Goal: Transaction & Acquisition: Purchase product/service

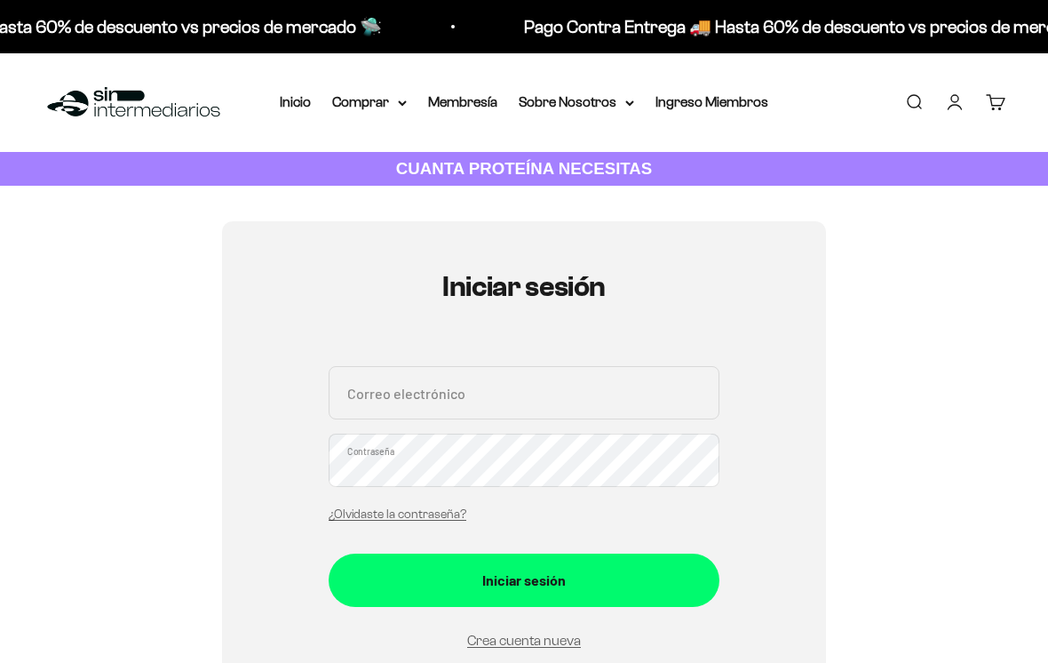
scroll to position [220, 0]
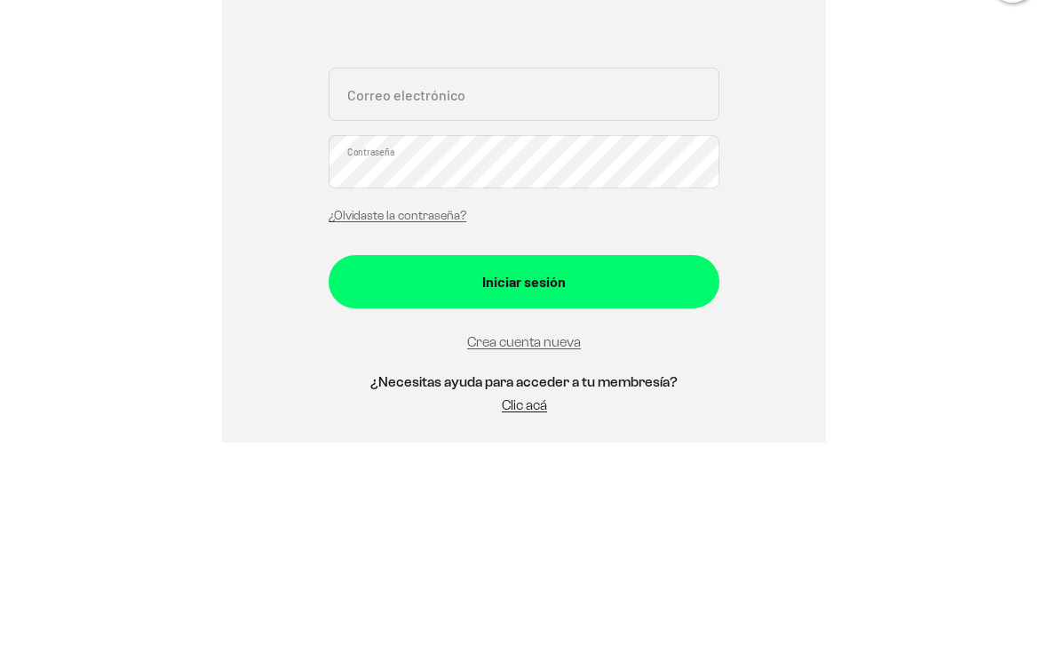
click at [653, 308] on input "Correo electrónico" at bounding box center [524, 314] width 391 height 53
click at [166, 316] on div "Iniciar sesión Correo electrónico Contraseña ¿Olvidaste la contraseña? Iniciar …" at bounding box center [524, 352] width 963 height 702
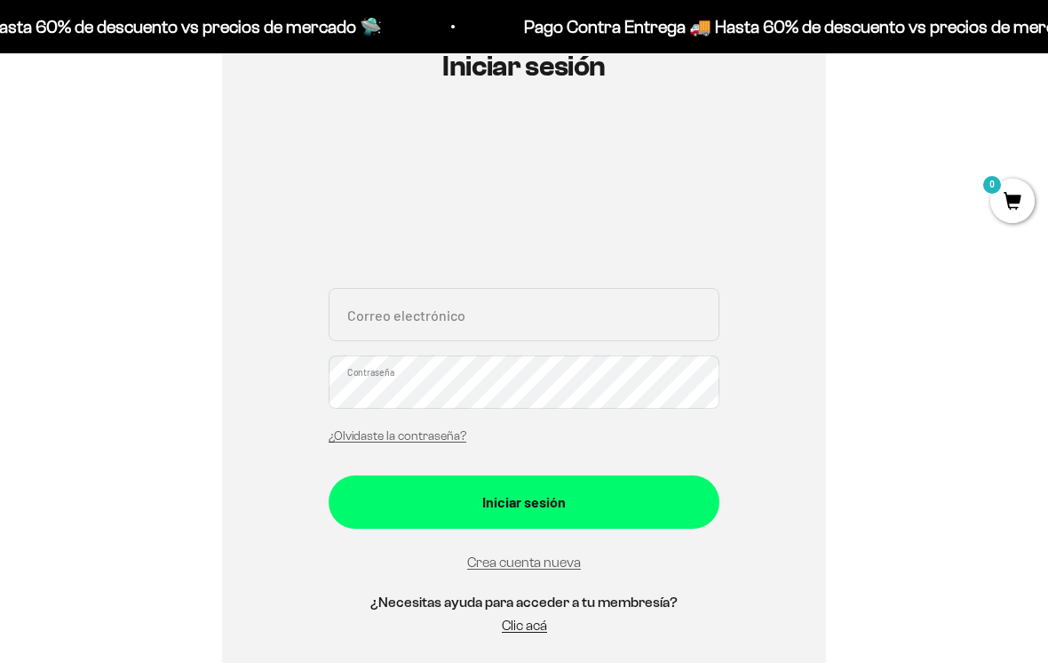
click at [663, 313] on input "Correo electrónico" at bounding box center [524, 314] width 391 height 53
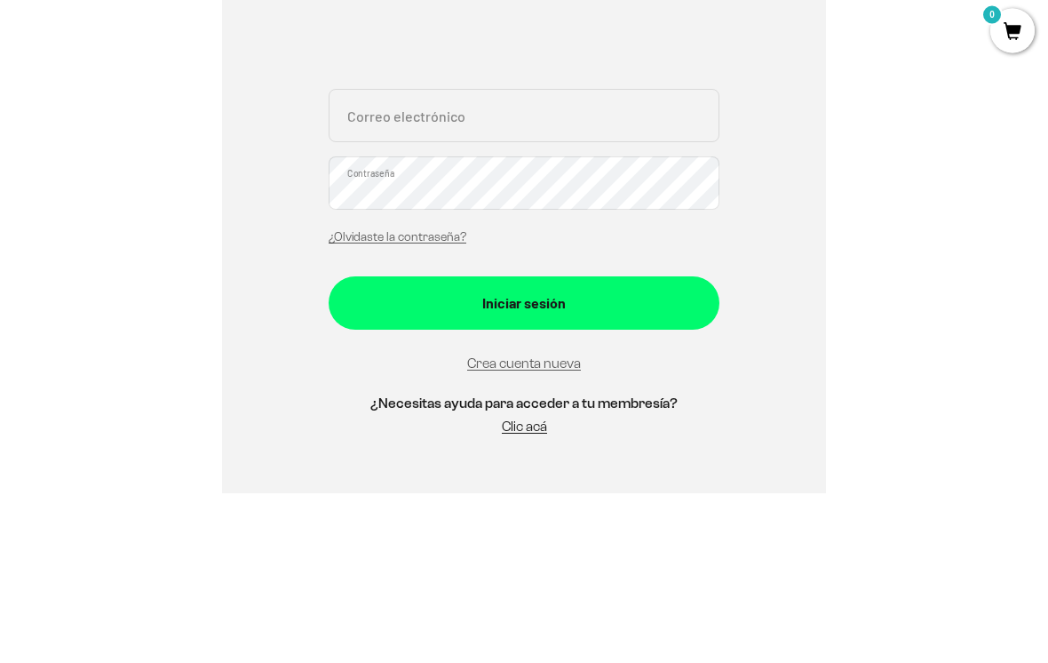
type input "[EMAIL_ADDRESS][PERSON_NAME][DOMAIN_NAME]"
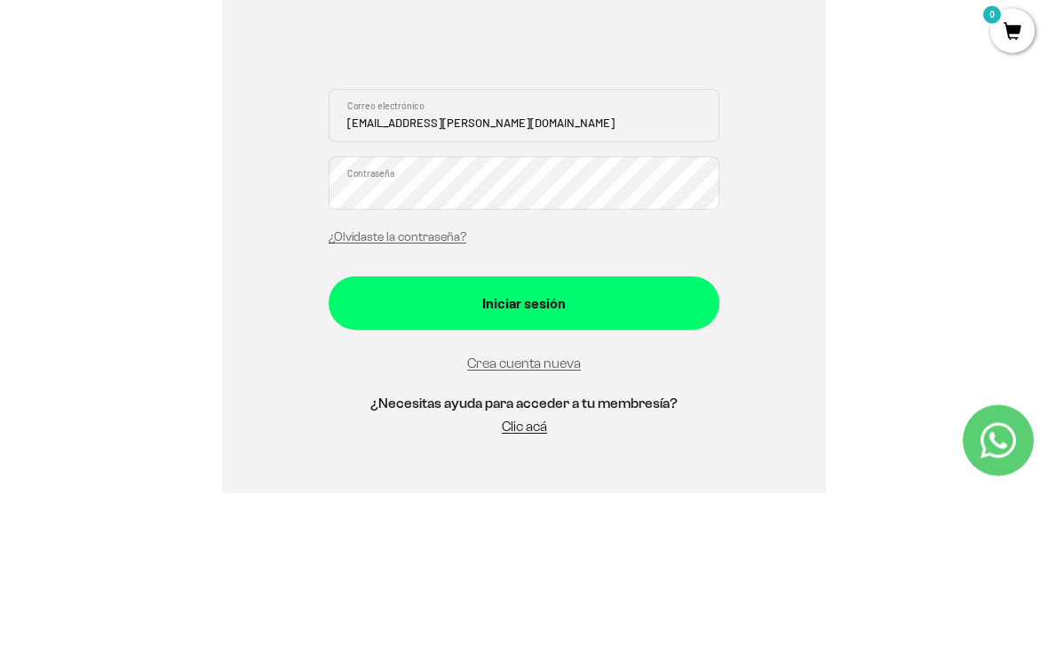
scroll to position [391, 0]
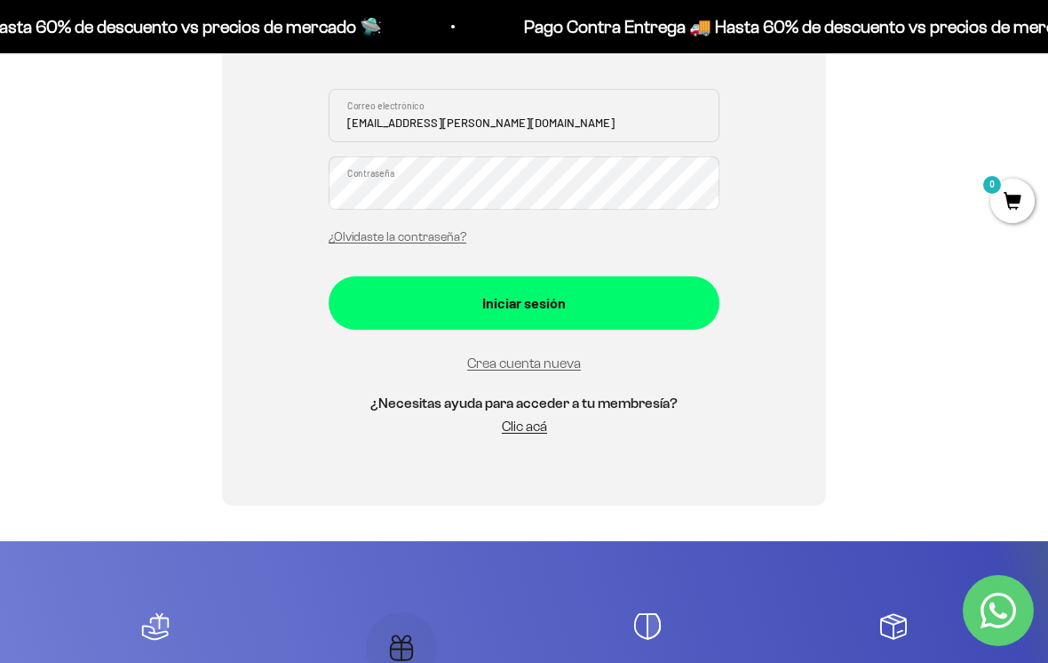
click at [628, 302] on div "Iniciar sesión" at bounding box center [524, 302] width 320 height 23
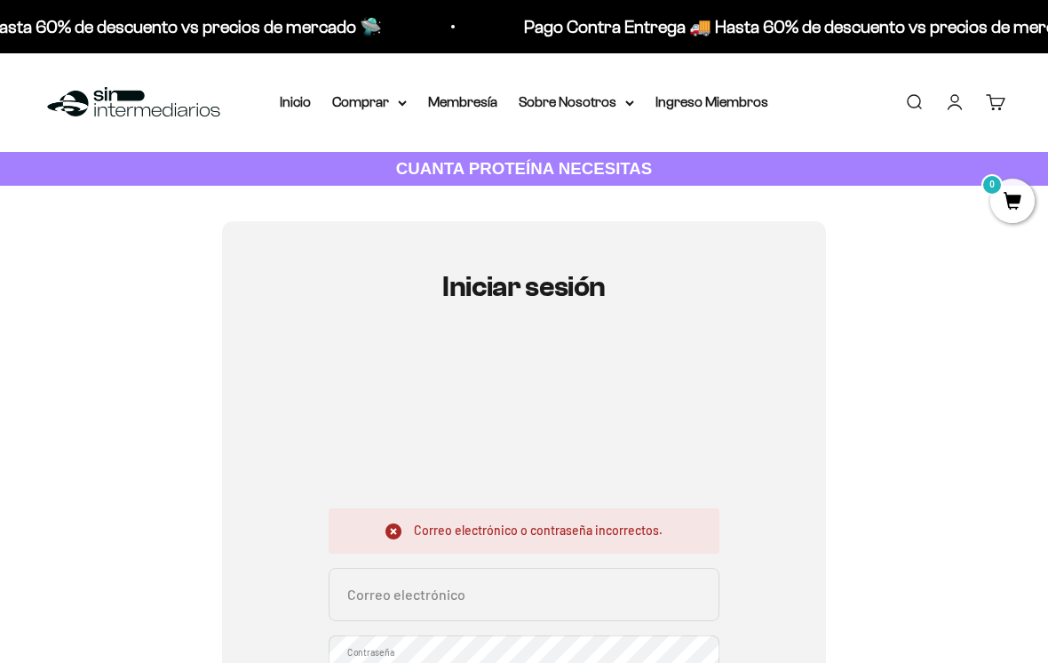
scroll to position [421, 0]
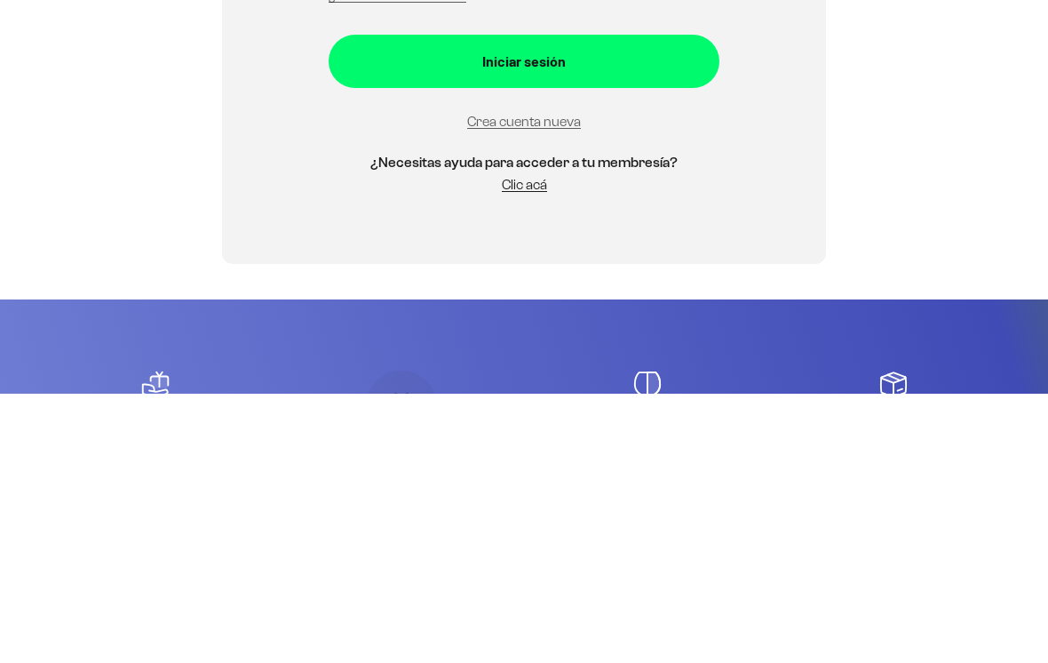
click at [567, 157] on input "Correo electrónico" at bounding box center [524, 144] width 391 height 53
click at [636, 158] on input "Correo electrónico" at bounding box center [524, 144] width 391 height 53
click at [904, 284] on div "Iniciar sesión Correo electrónico o contraseña incorrectos. Correo electrónico …" at bounding box center [524, 167] width 963 height 734
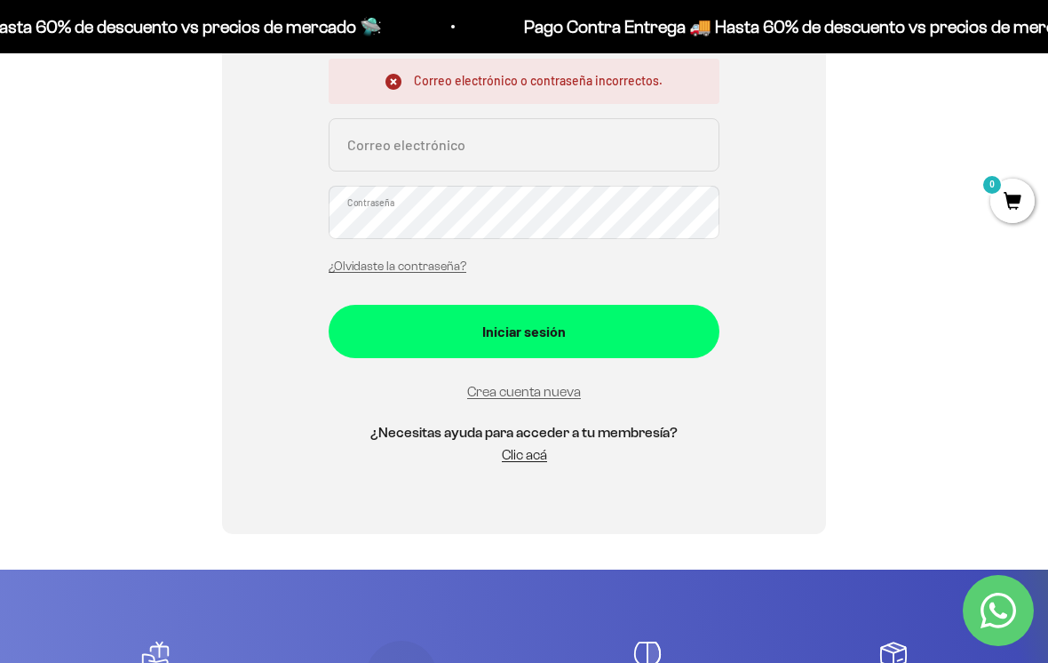
click at [520, 143] on input "Correo electrónico" at bounding box center [524, 144] width 391 height 53
type input "[EMAIL_ADDRESS][PERSON_NAME][DOMAIN_NAME]"
click at [580, 326] on div "Iniciar sesión" at bounding box center [524, 331] width 320 height 23
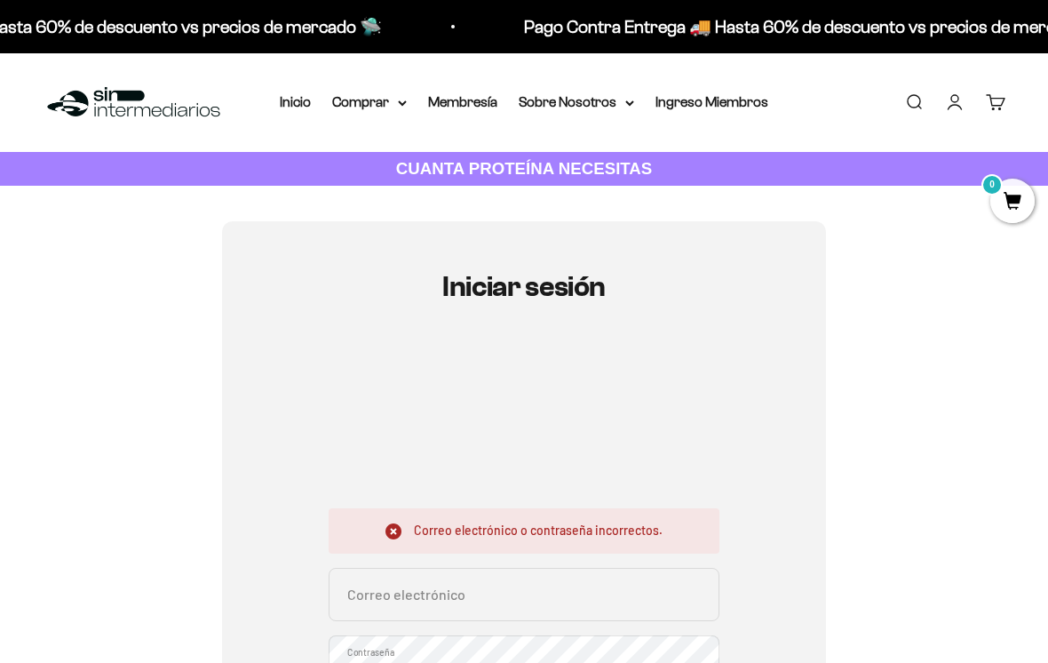
scroll to position [421, 0]
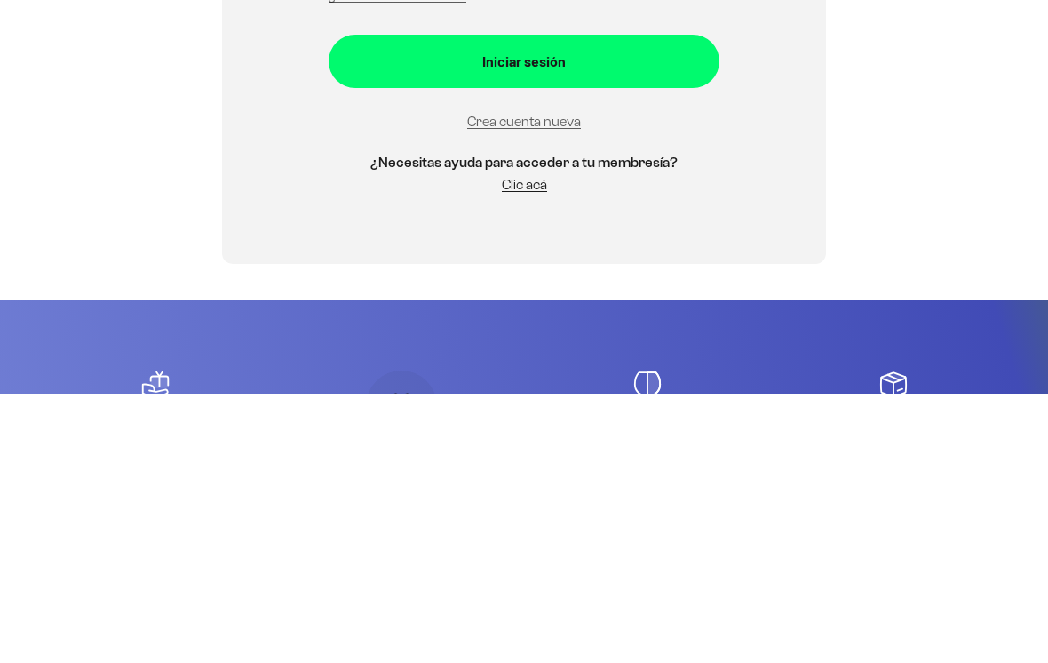
click at [926, 292] on div "Iniciar sesión Correo electrónico o contraseña incorrectos. Correo electrónico …" at bounding box center [524, 167] width 963 height 734
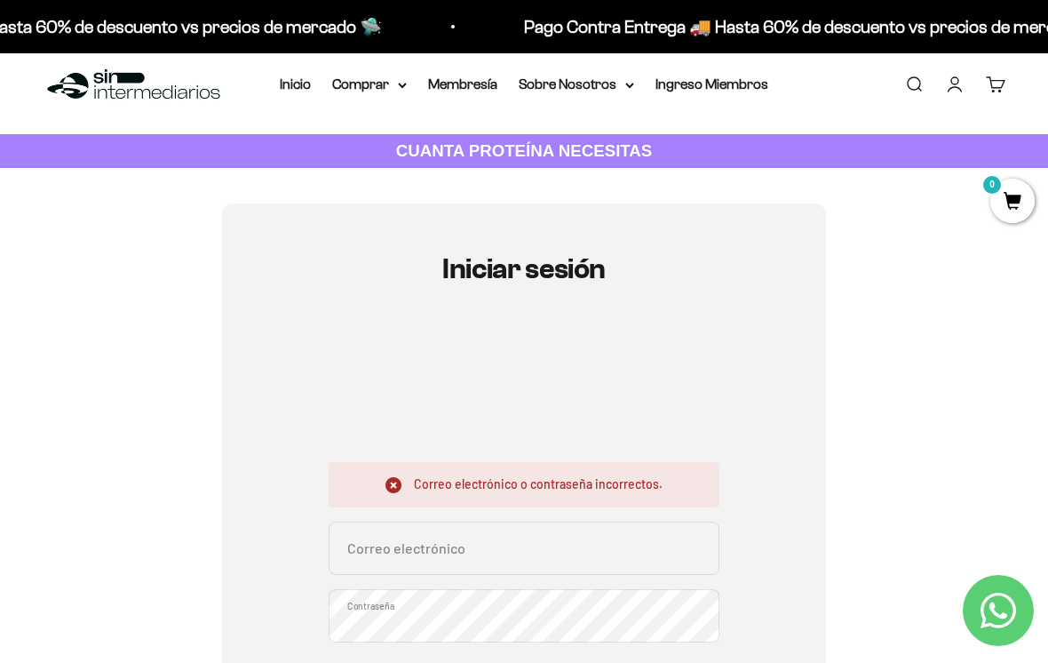
scroll to position [0, 0]
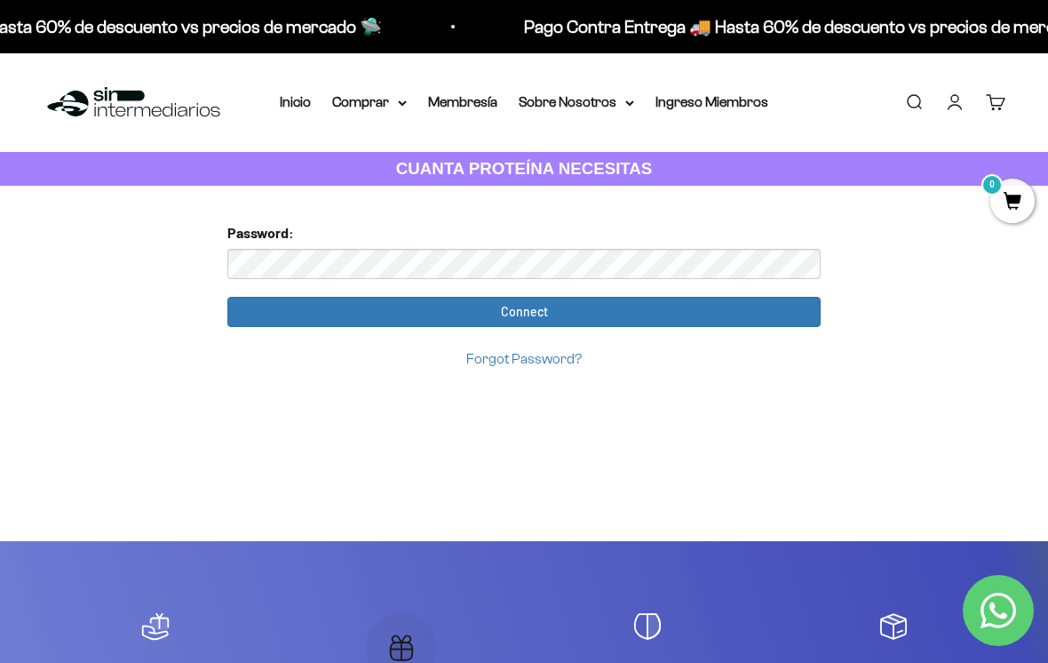
click at [750, 303] on input "Connect" at bounding box center [523, 312] width 593 height 30
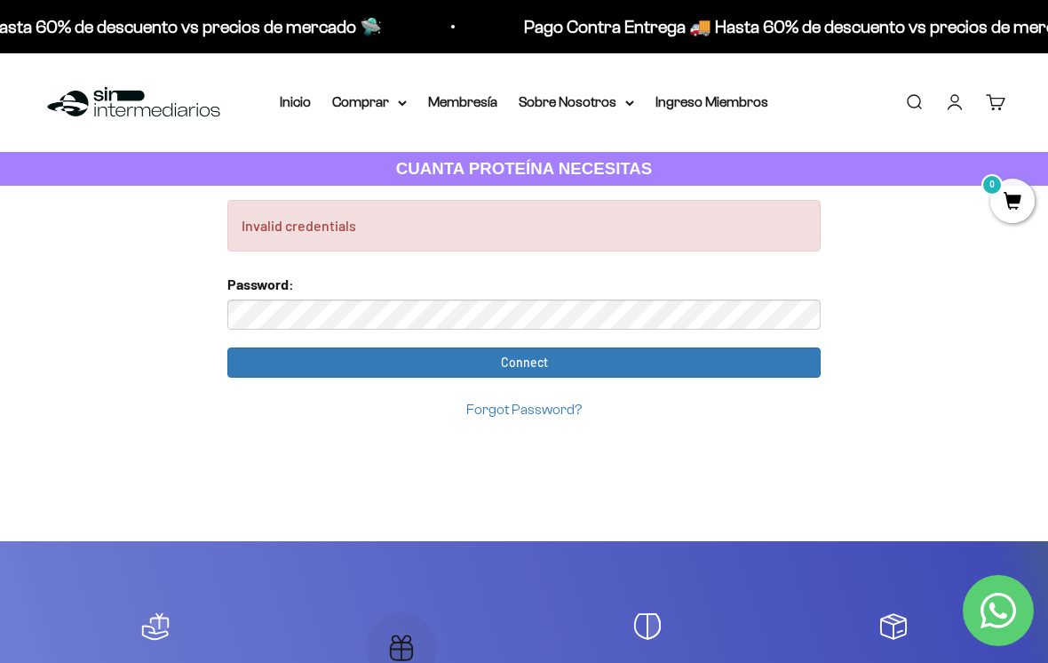
click at [356, 105] on summary "Comprar" at bounding box center [369, 102] width 75 height 23
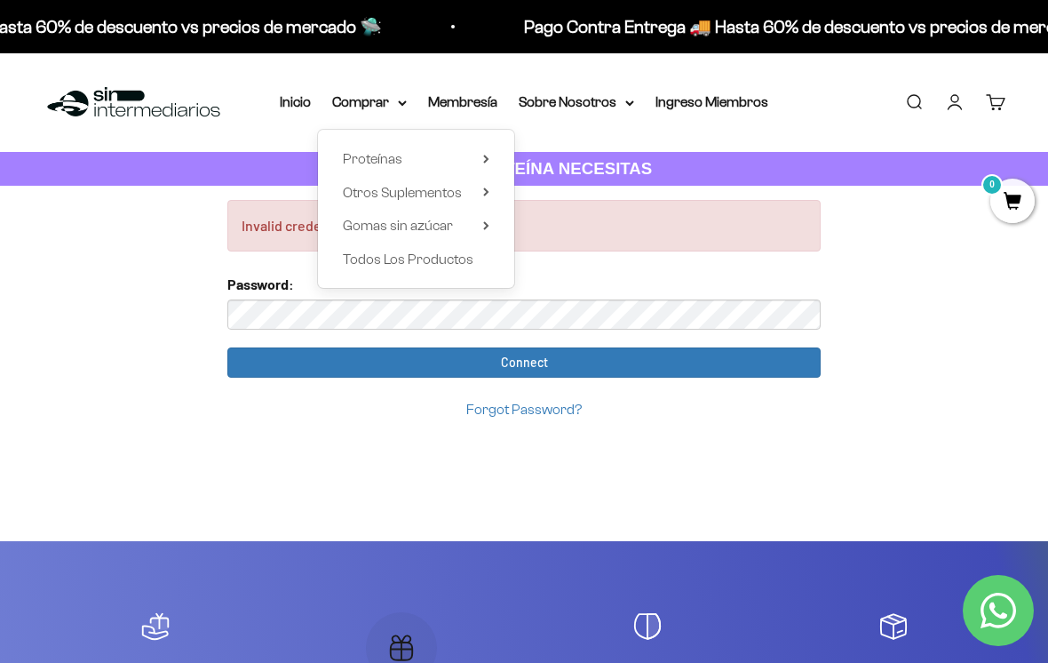
click at [360, 165] on span "Proteínas" at bounding box center [373, 158] width 60 height 15
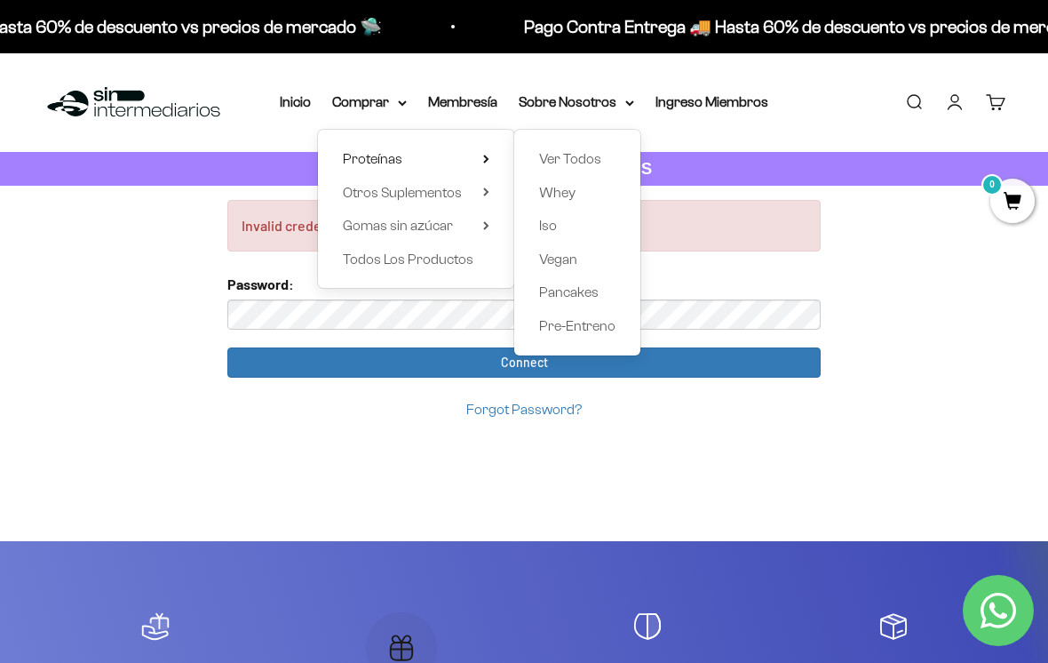
click at [574, 159] on span "Ver Todos" at bounding box center [570, 158] width 62 height 15
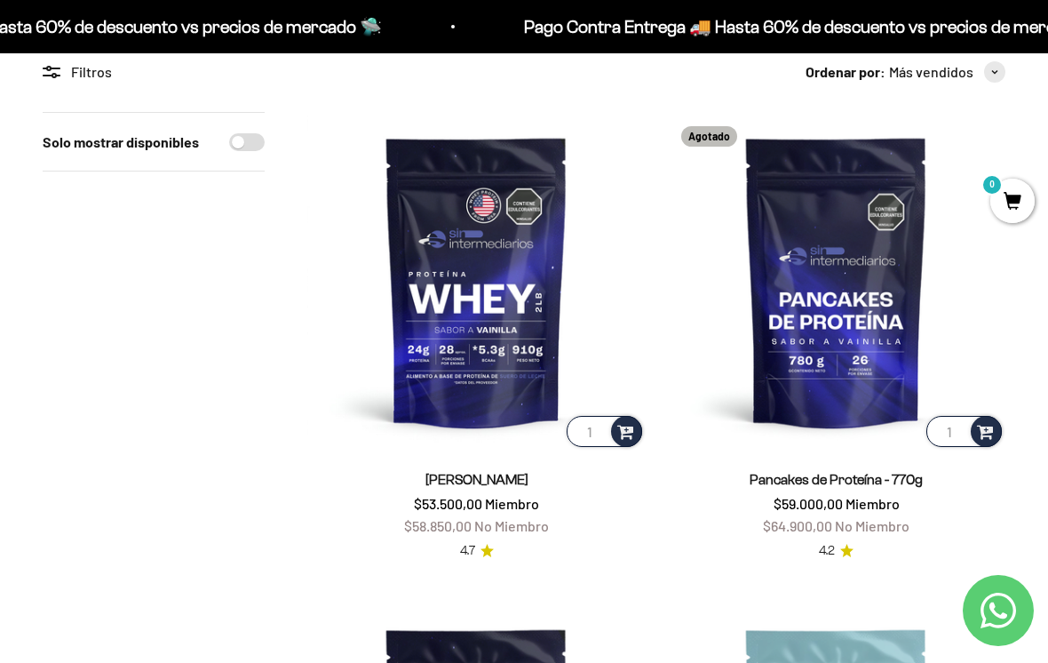
scroll to position [169, 0]
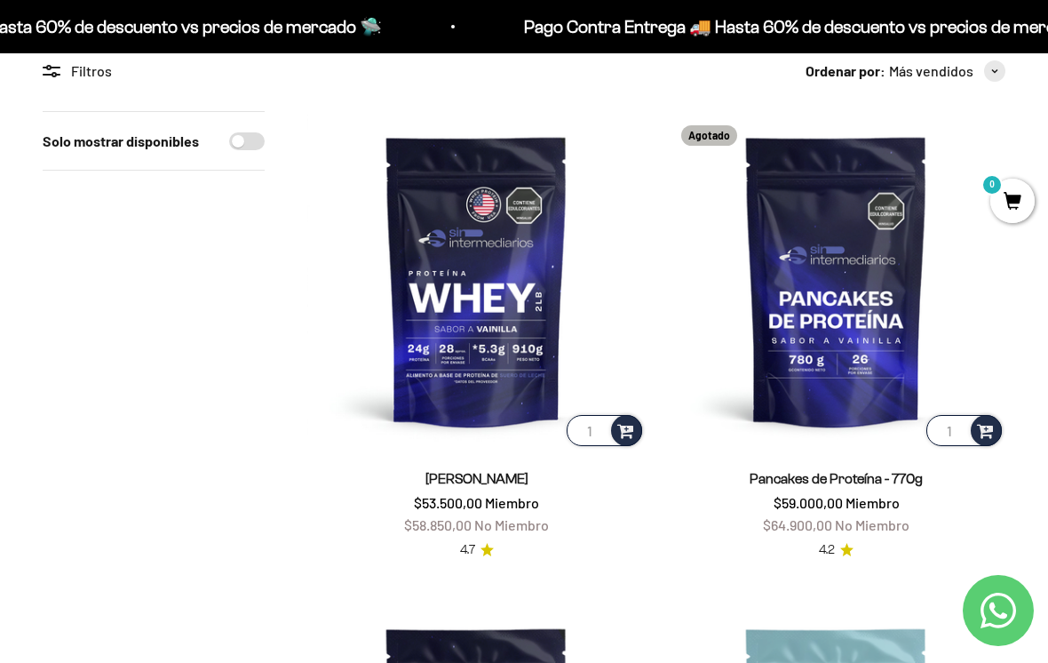
click at [620, 425] on span at bounding box center [625, 429] width 17 height 20
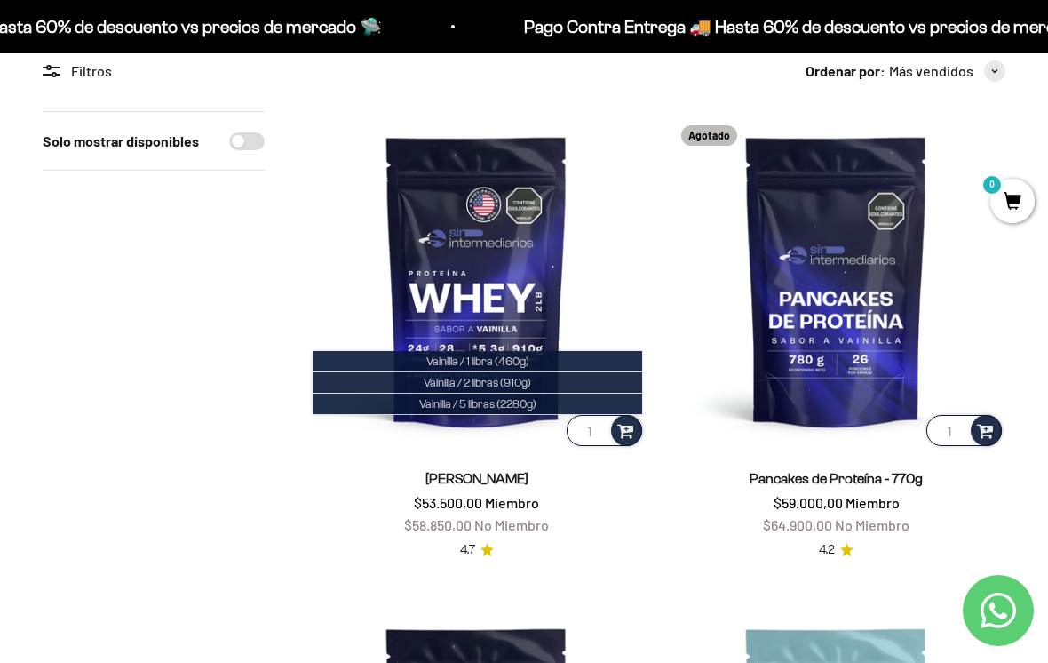
click at [547, 394] on li "Vainilla / 5 libras (2280g)" at bounding box center [477, 403] width 329 height 21
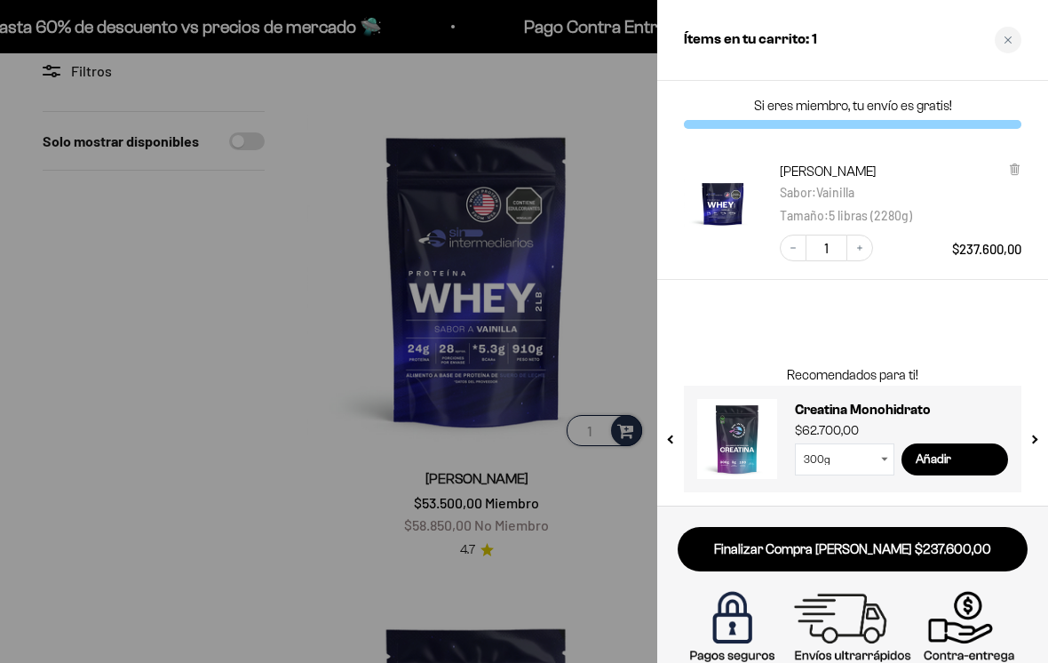
click at [950, 453] on input "Añadir" at bounding box center [954, 459] width 107 height 32
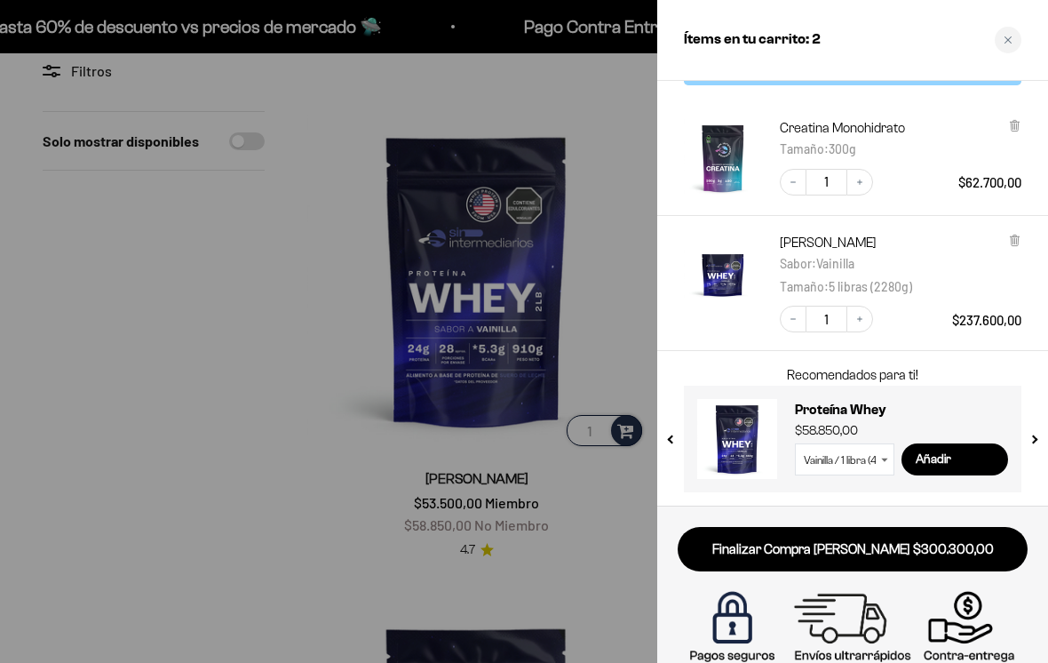
scroll to position [43, 0]
click at [851, 462] on select "Vainilla / 1 libra (460g) Vainilla / 2 libras (910g) Vainilla / 5 libras (2280g…" at bounding box center [844, 460] width 99 height 32
click at [952, 455] on input "Añadir" at bounding box center [954, 460] width 107 height 32
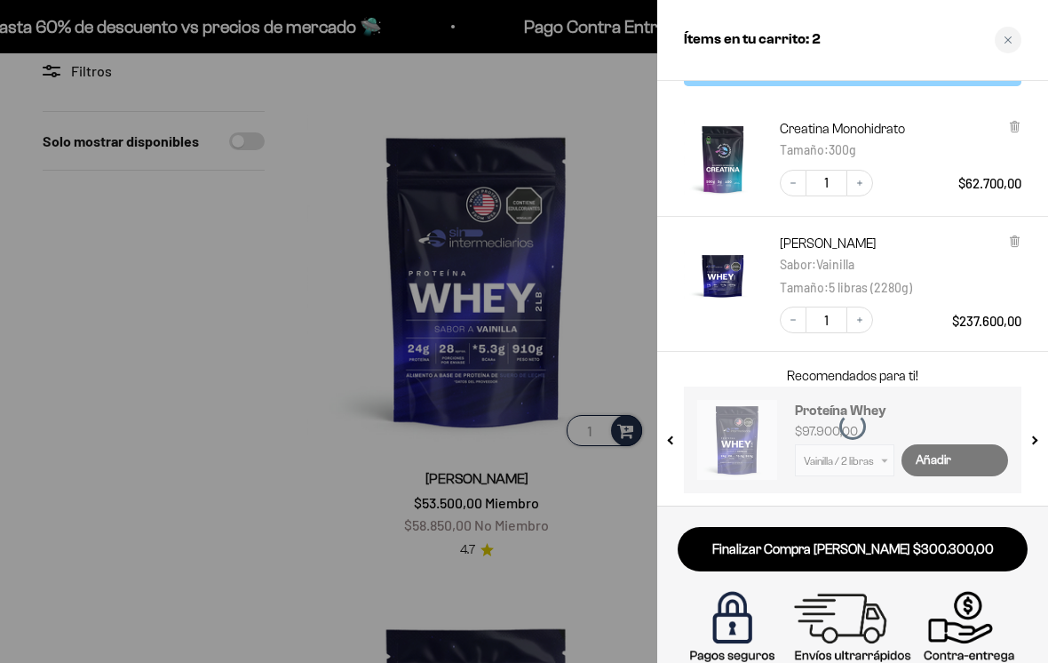
select select "42658509357265"
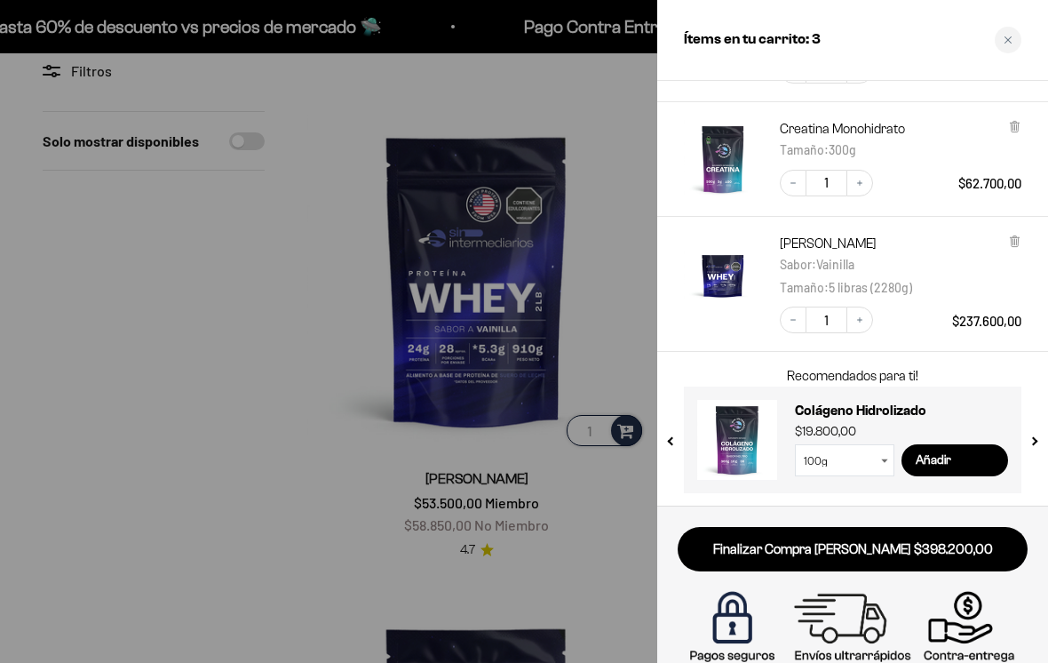
scroll to position [177, 0]
click at [282, 563] on div at bounding box center [524, 331] width 1048 height 663
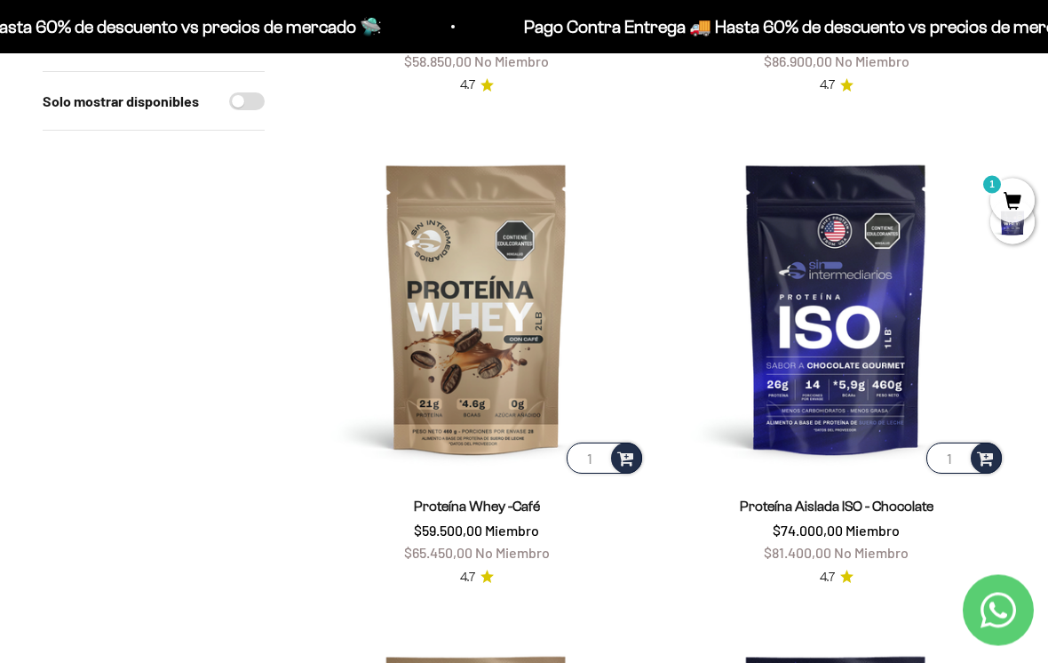
scroll to position [1623, 0]
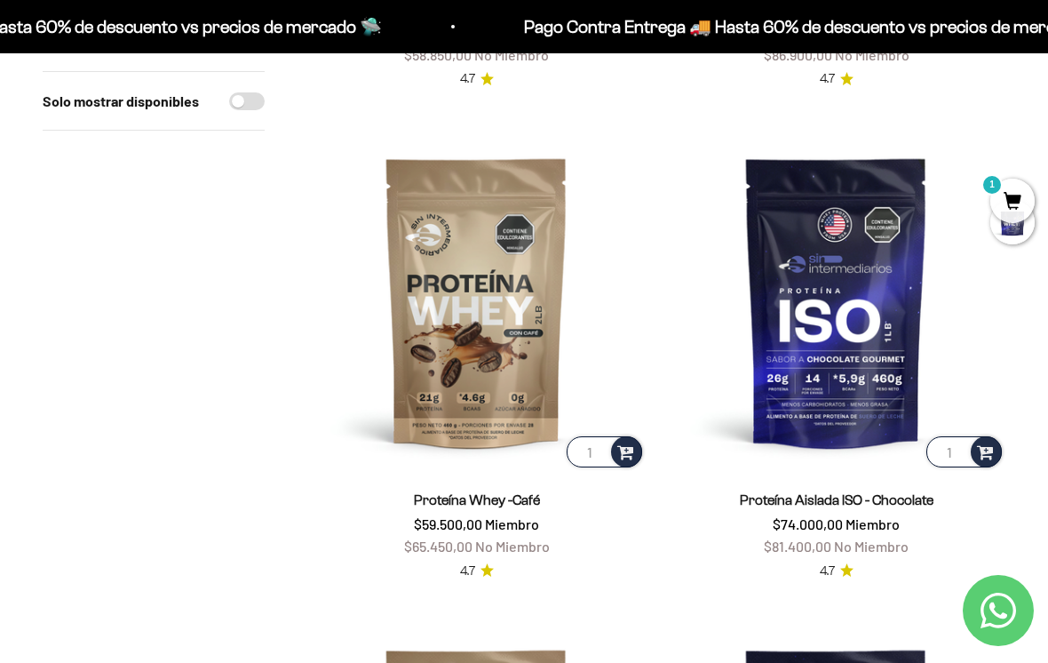
click at [601, 438] on input "1" at bounding box center [604, 451] width 75 height 31
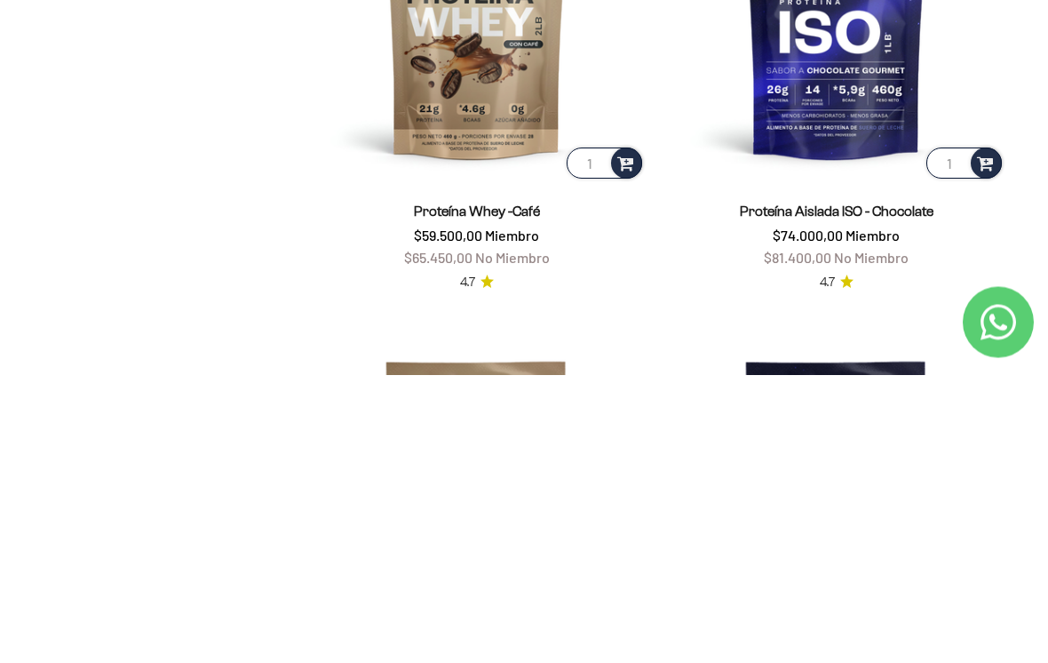
click at [623, 440] on span at bounding box center [625, 450] width 17 height 20
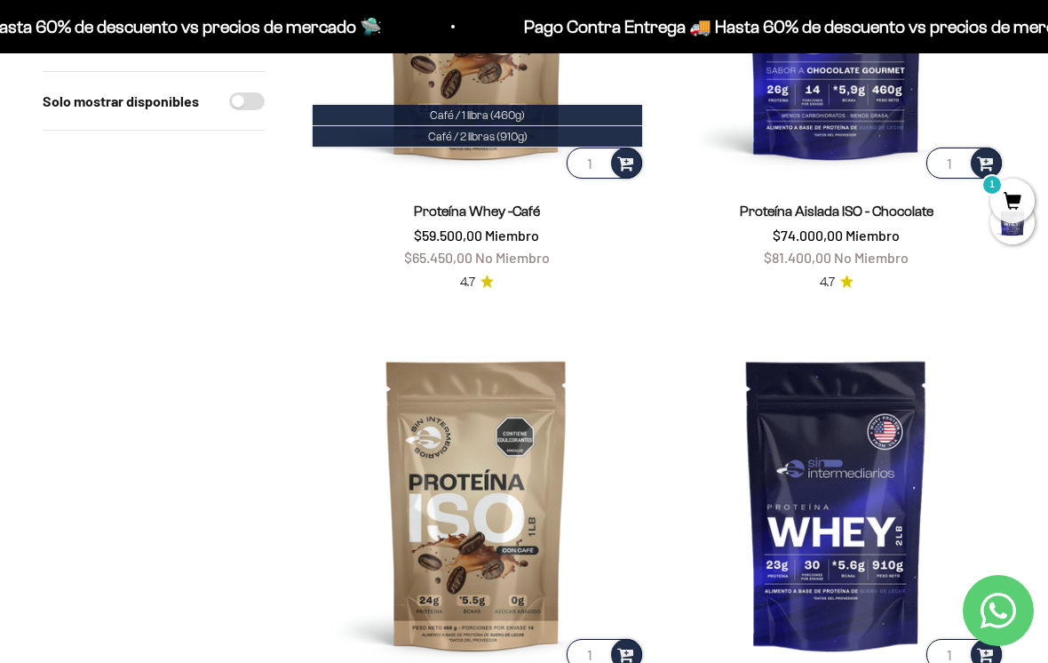
click at [972, 140] on img at bounding box center [836, 13] width 338 height 338
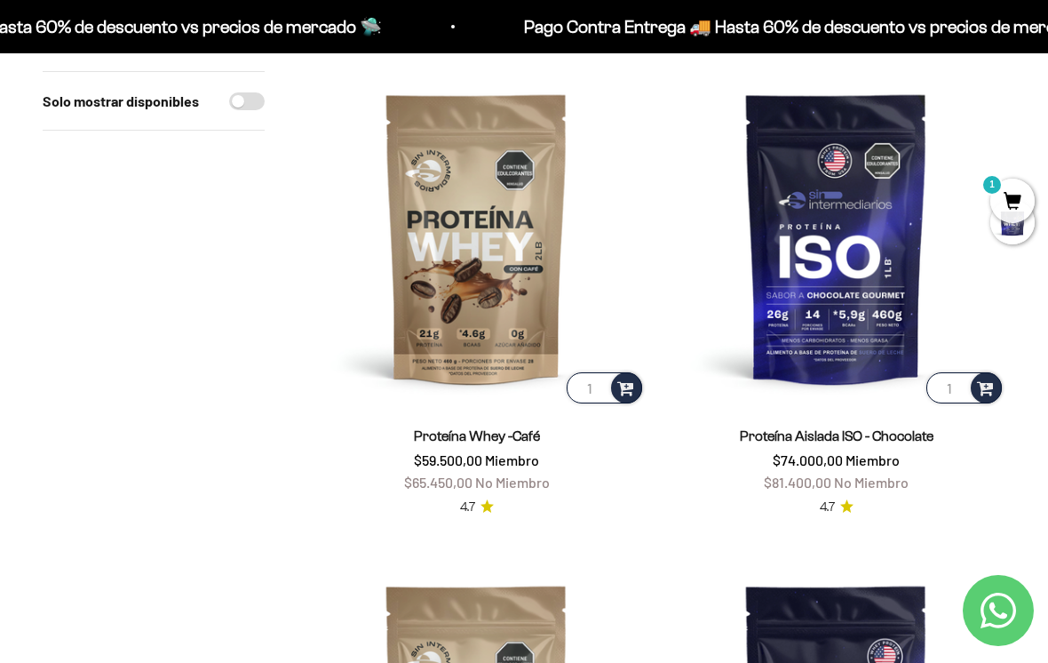
scroll to position [1685, 0]
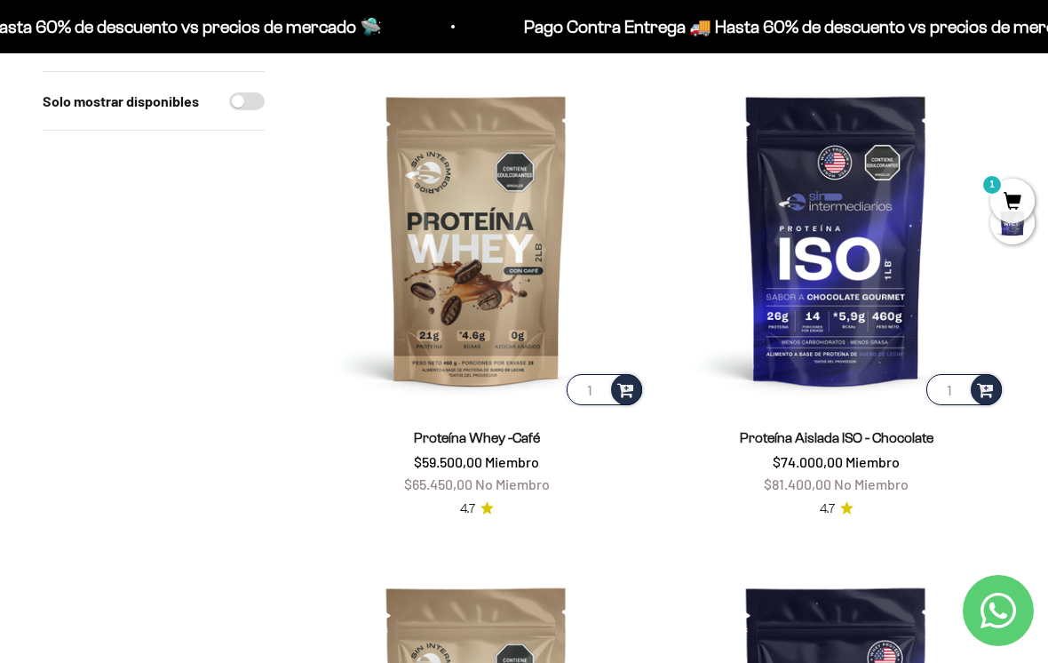
click at [623, 368] on img at bounding box center [476, 239] width 338 height 338
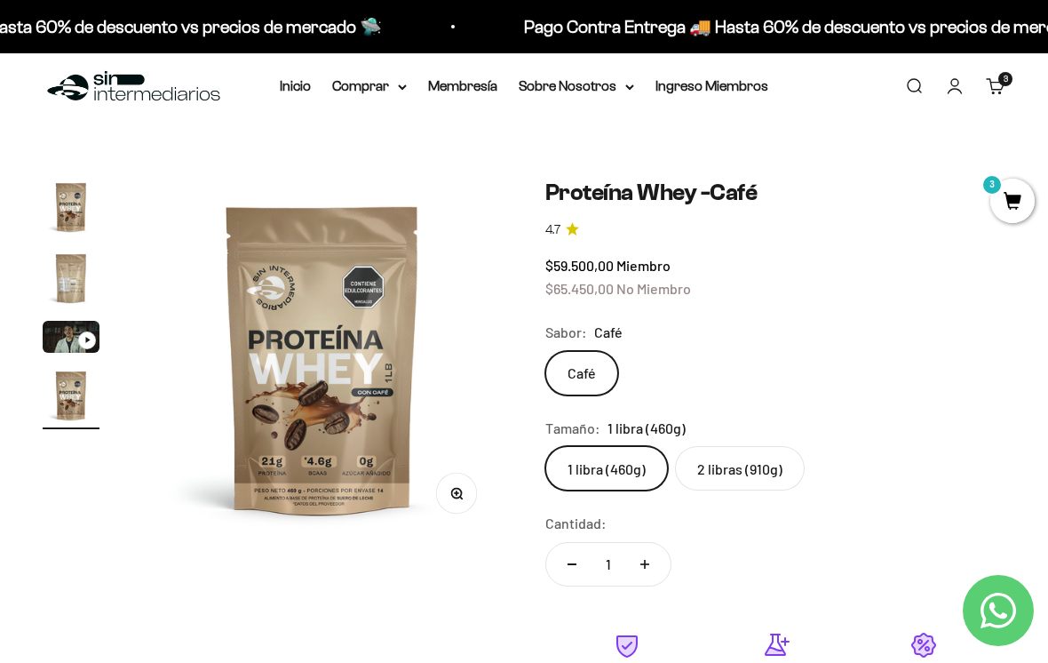
scroll to position [24, 0]
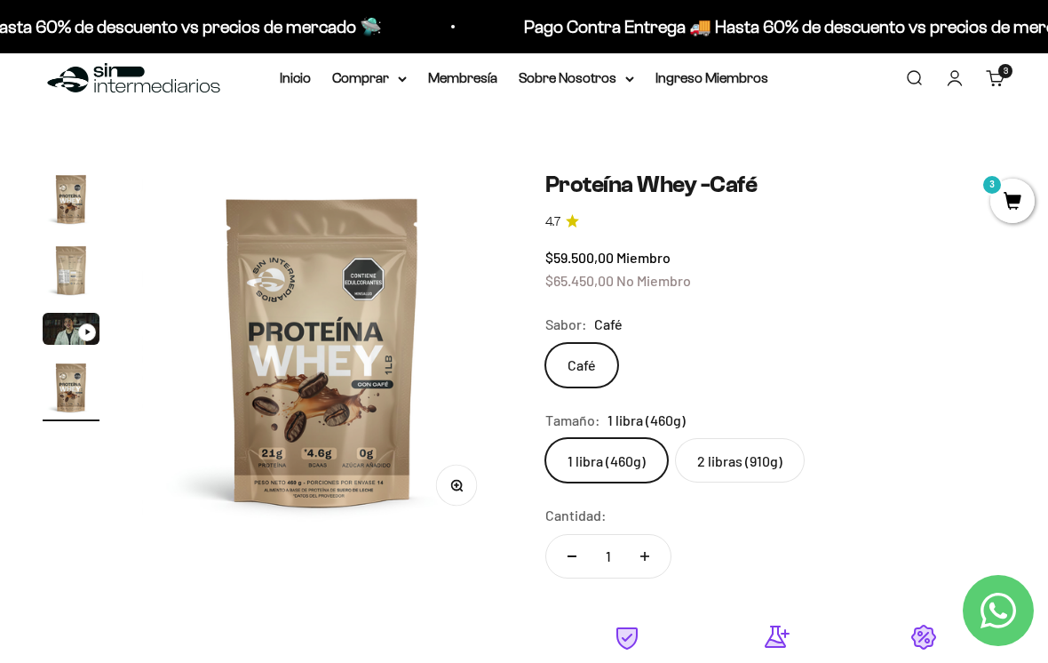
click at [750, 460] on label "2 libras (910g)" at bounding box center [740, 460] width 130 height 44
click at [545, 438] on input "2 libras (910g)" at bounding box center [544, 437] width 1 height 1
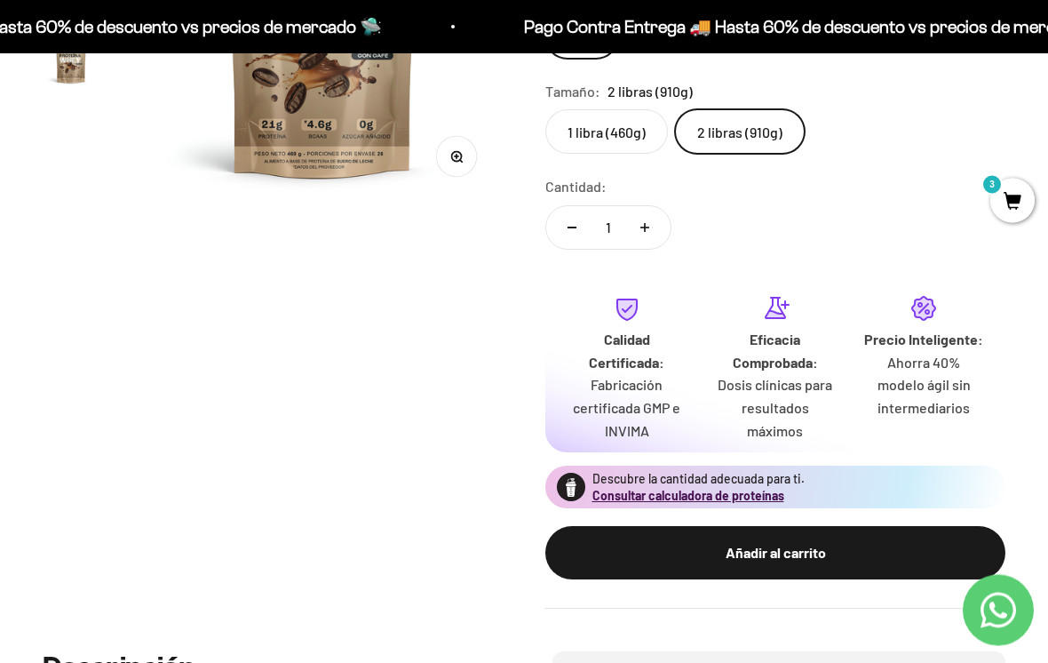
scroll to position [353, 0]
click at [710, 541] on div "Añadir al carrito" at bounding box center [775, 552] width 389 height 23
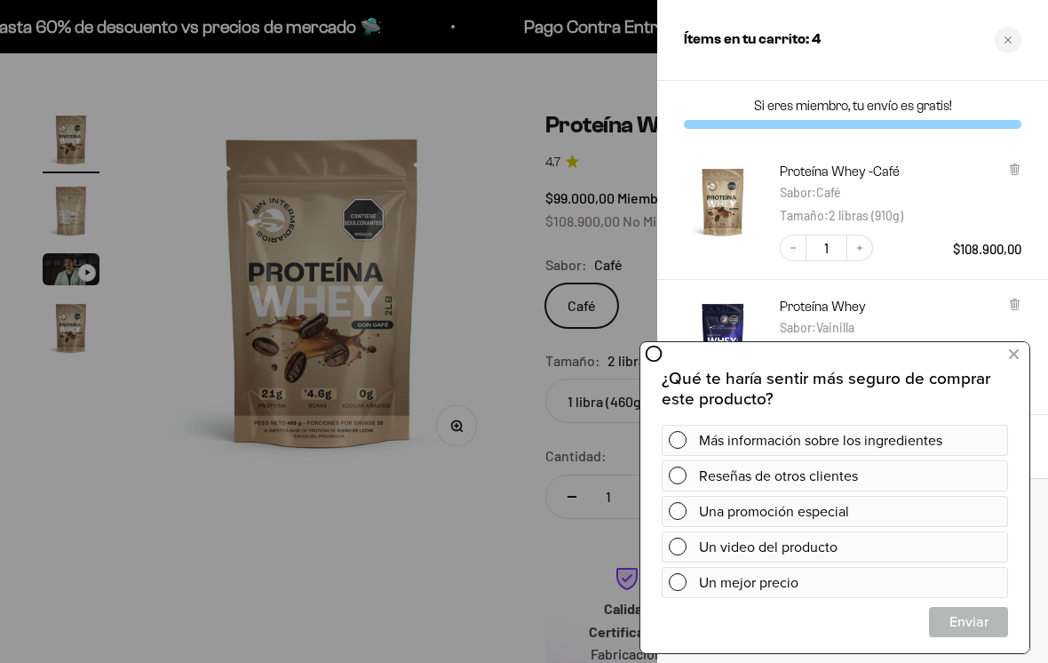
scroll to position [82, 0]
click at [1018, 31] on div "Close cart" at bounding box center [1008, 40] width 27 height 27
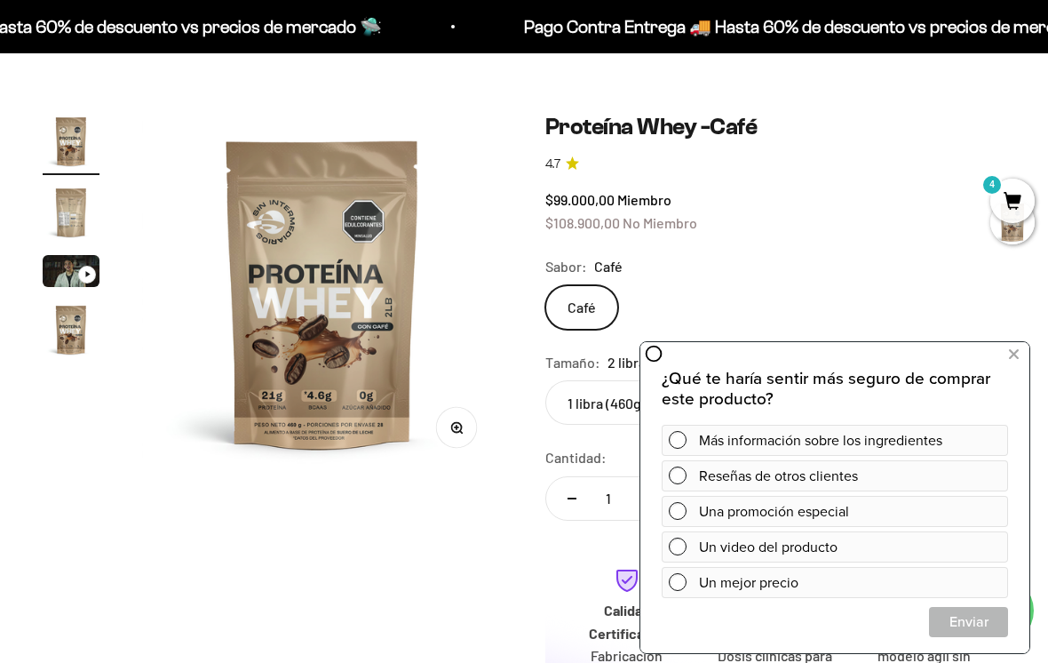
click at [1020, 341] on div at bounding box center [834, 497] width 391 height 313
click at [1020, 358] on button at bounding box center [1013, 354] width 32 height 28
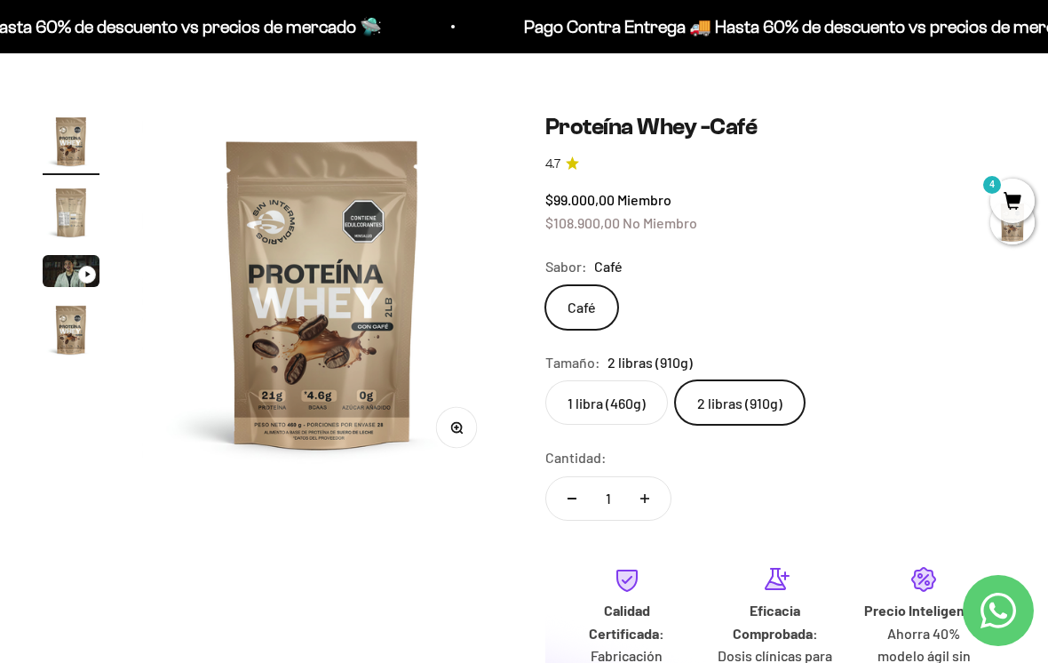
click at [1013, 188] on span "4" at bounding box center [1012, 201] width 44 height 44
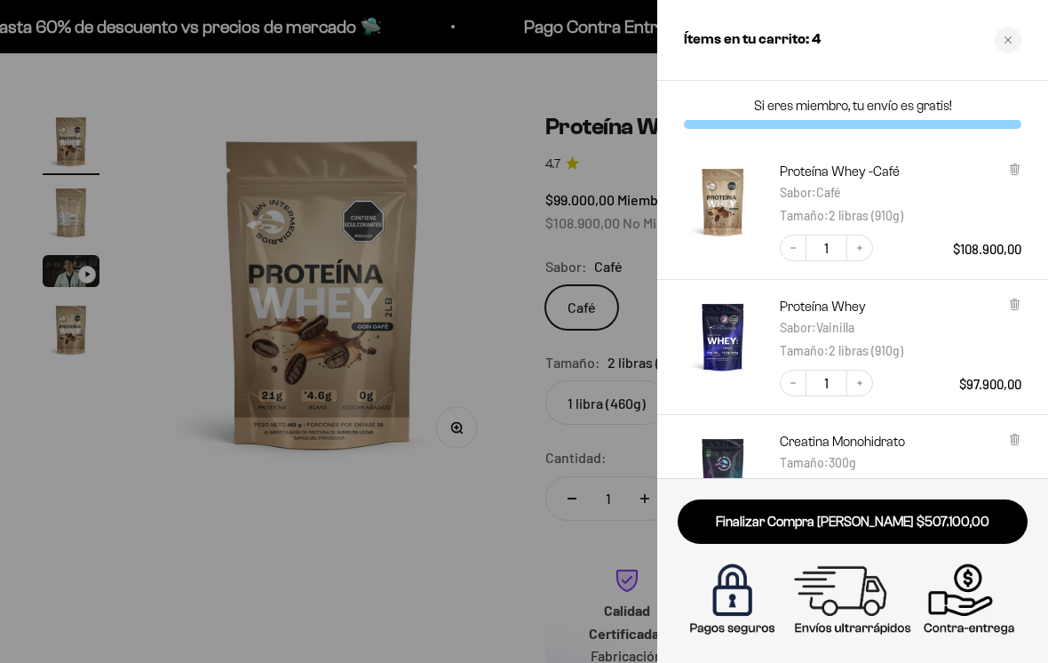
click at [1014, 167] on icon at bounding box center [1014, 169] width 7 height 9
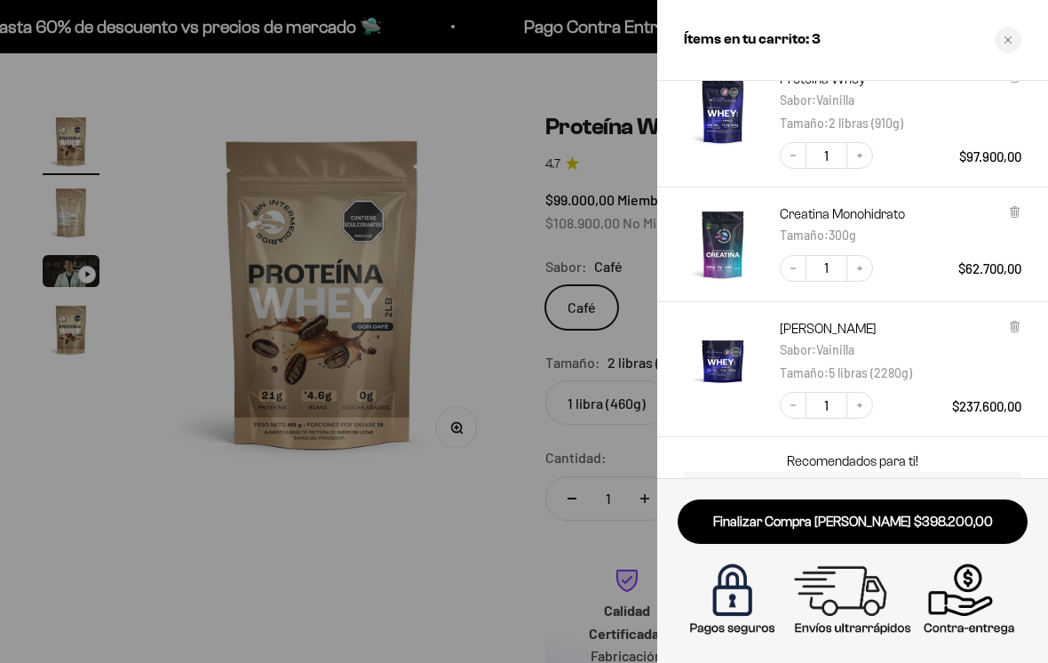
scroll to position [103, 0]
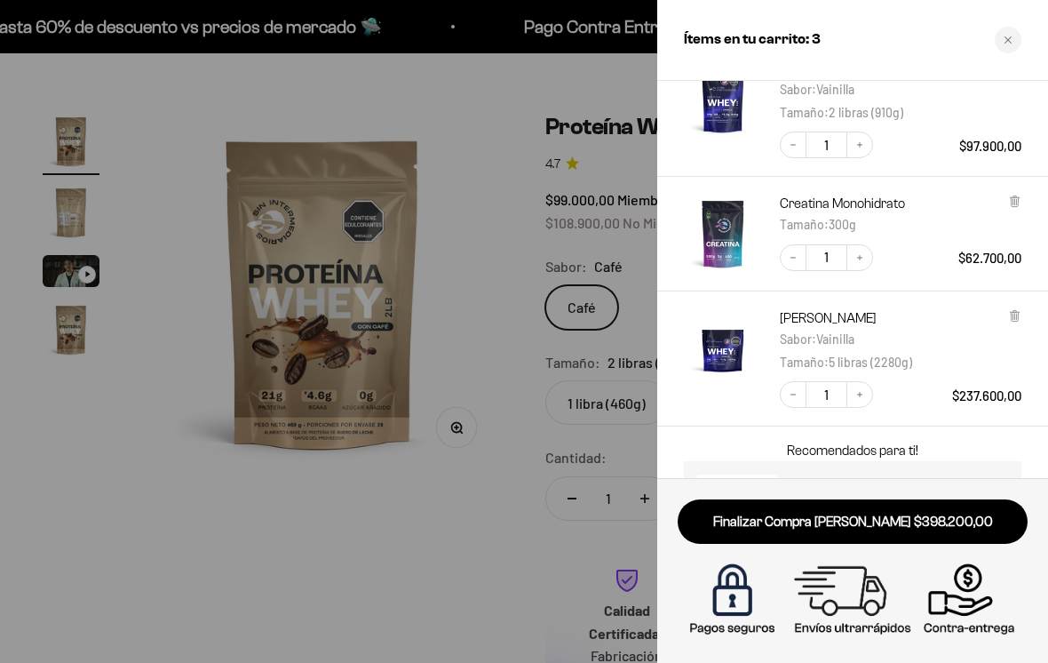
click at [858, 253] on icon "Increase quantity" at bounding box center [859, 257] width 11 height 11
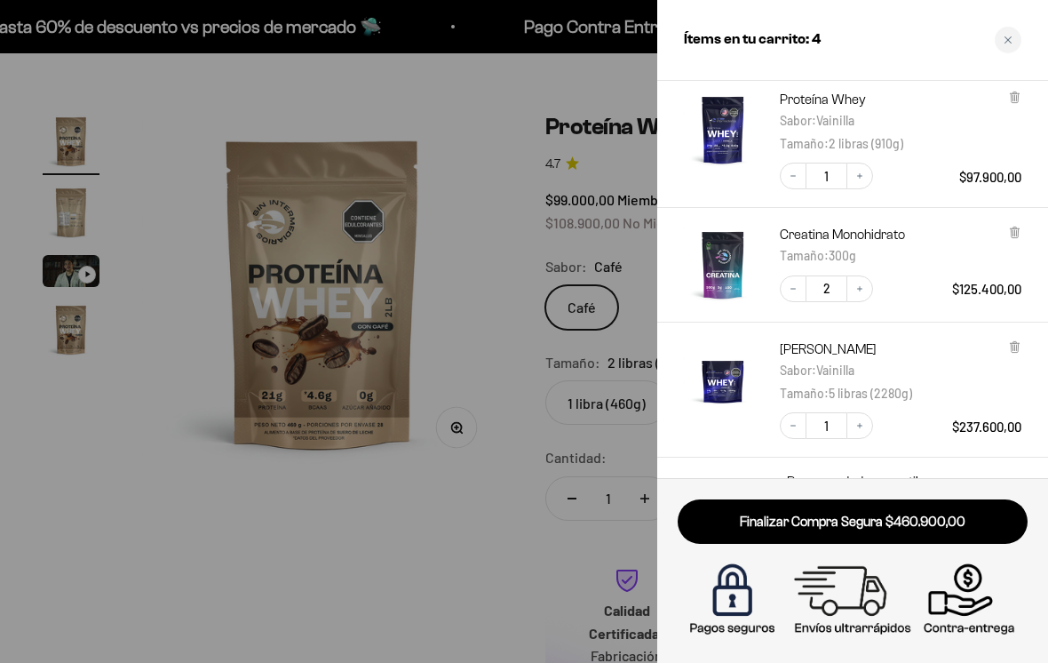
scroll to position [60, 0]
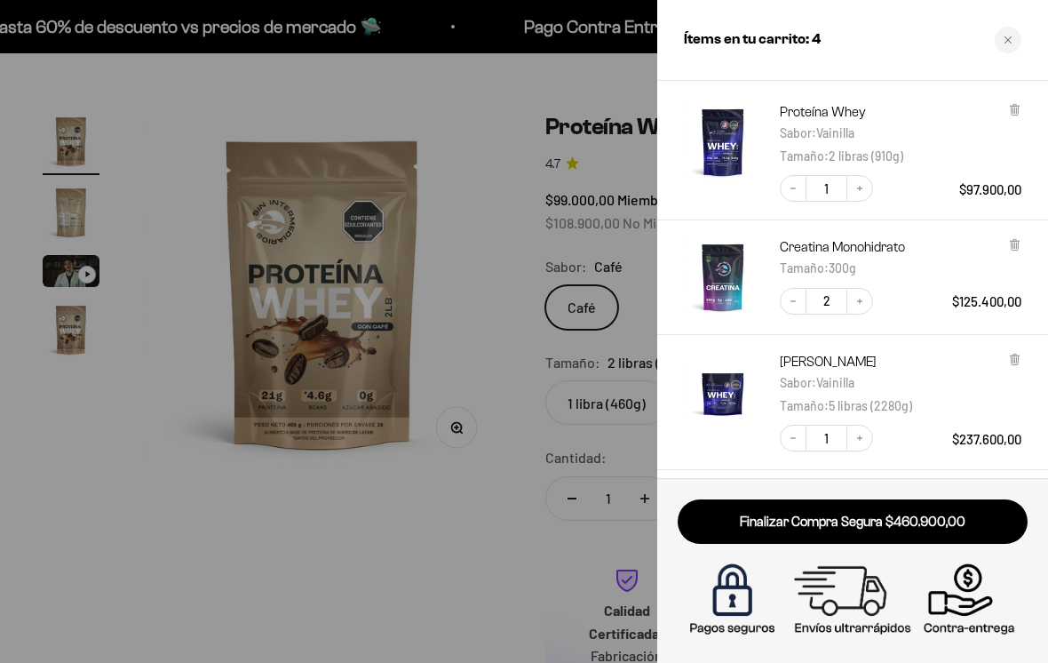
click at [861, 296] on icon "Increase quantity" at bounding box center [859, 301] width 11 height 11
click at [793, 306] on button "Decrease quantity" at bounding box center [793, 301] width 27 height 27
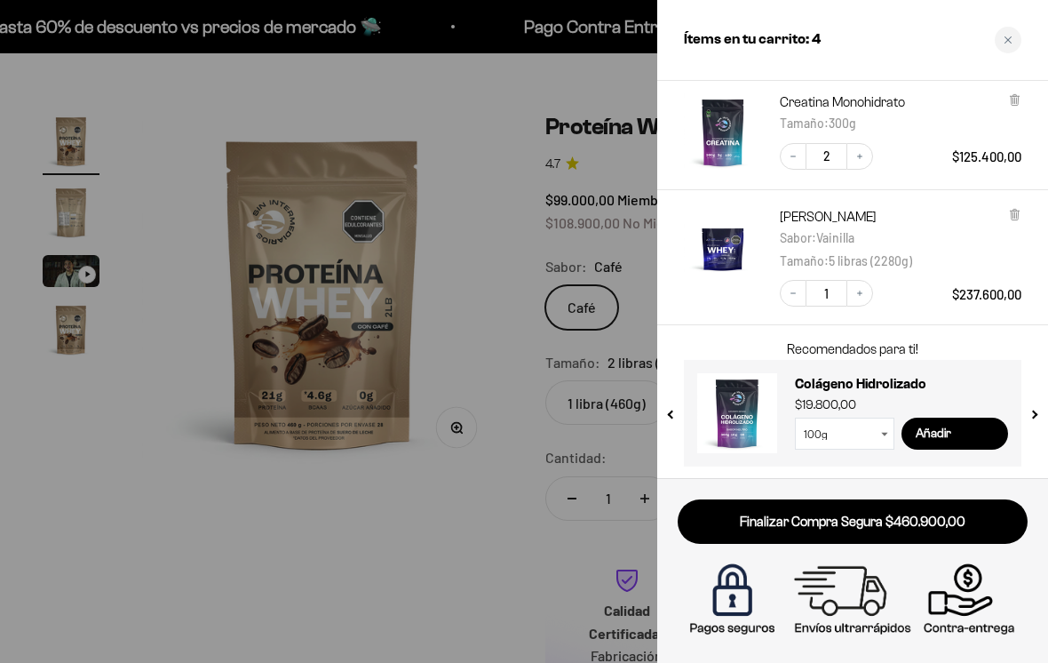
scroll to position [204, 0]
click at [948, 518] on link "Finalizar Compra Segura $460.900,00" at bounding box center [853, 521] width 350 height 45
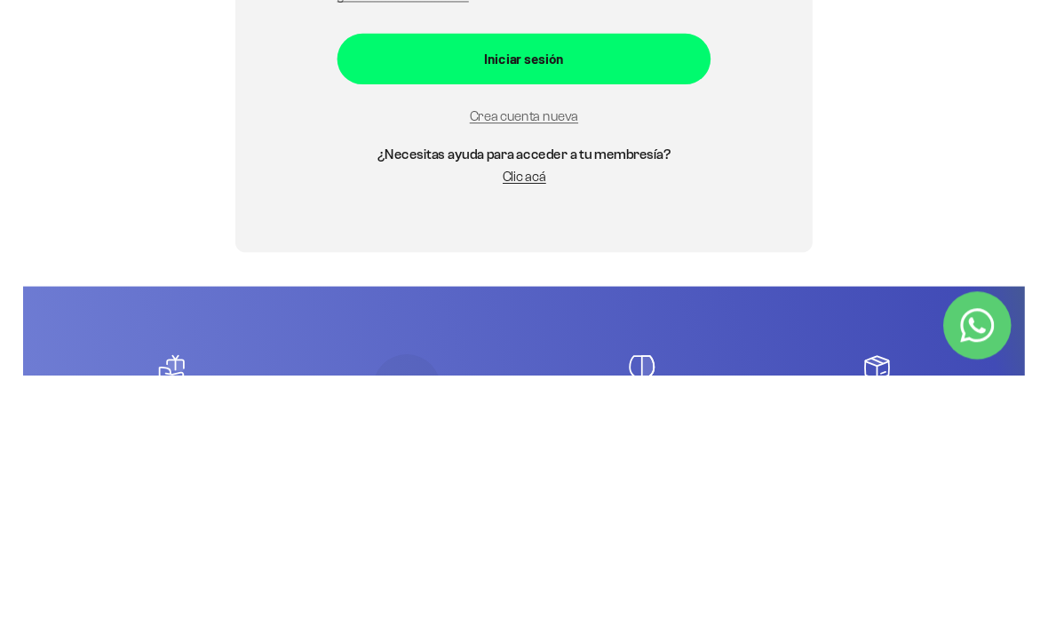
scroll to position [362, 0]
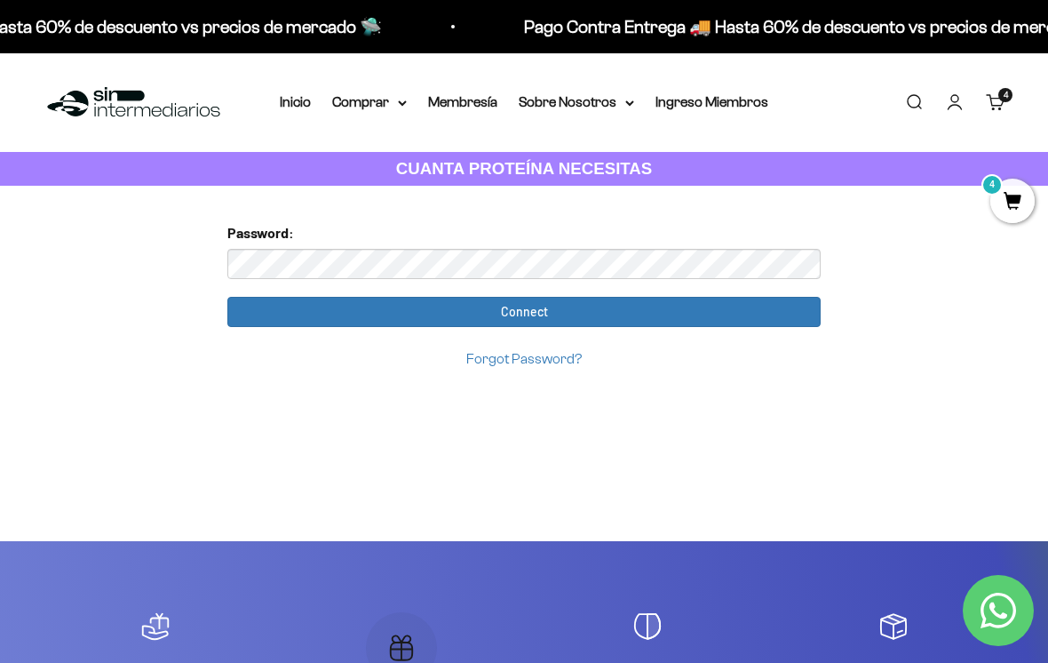
click at [515, 363] on link "Forgot Password?" at bounding box center [523, 358] width 115 height 15
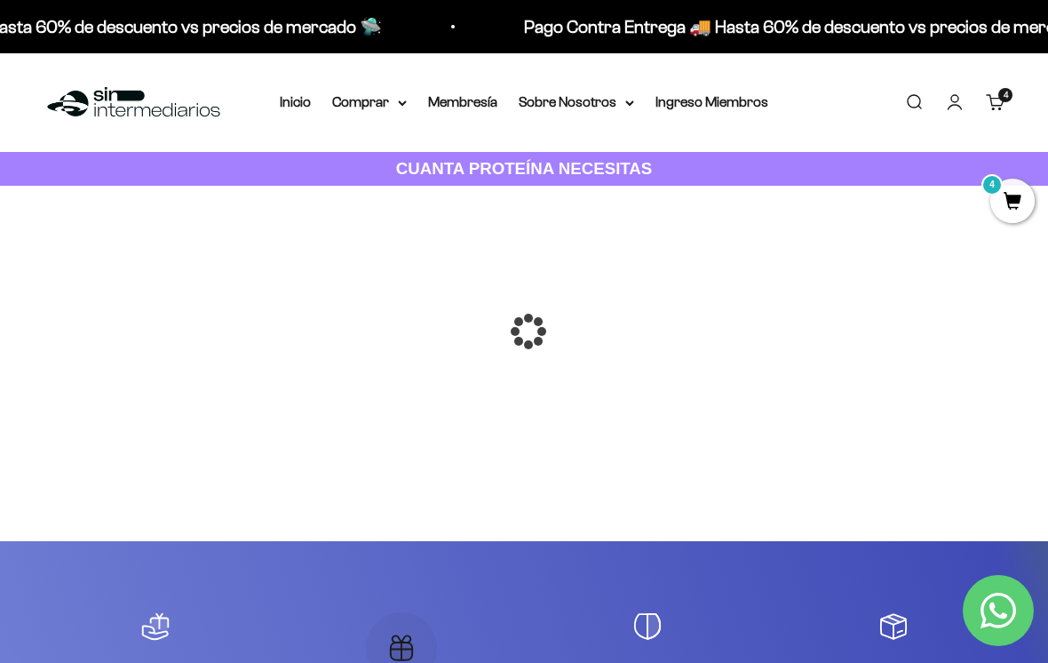
click at [524, 331] on div at bounding box center [524, 331] width 0 height 0
click at [1011, 207] on span "4" at bounding box center [1012, 201] width 44 height 44
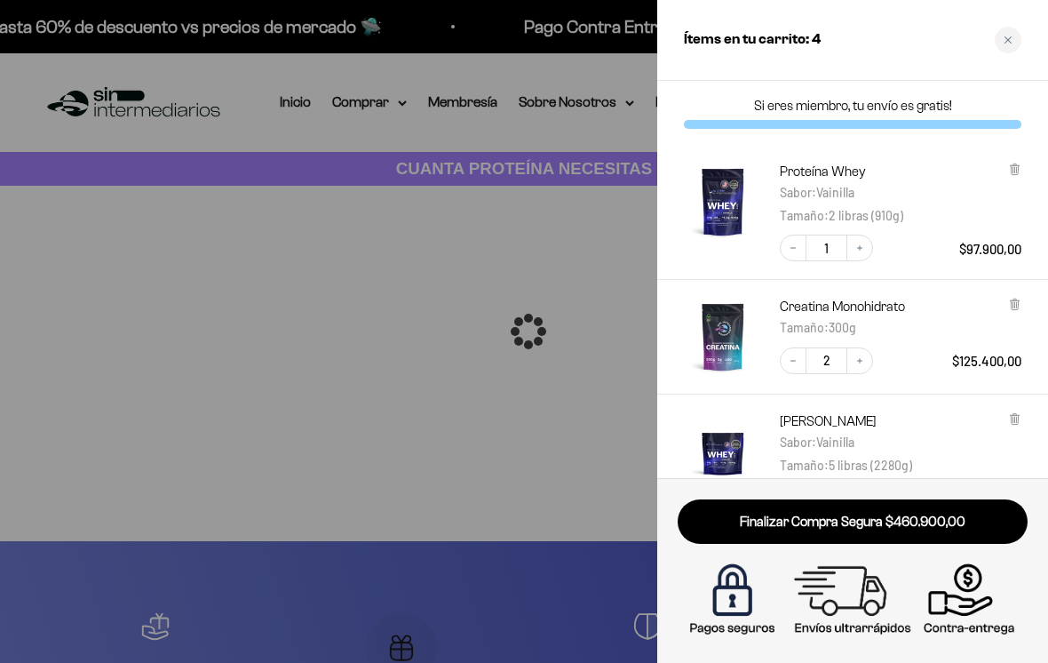
click at [877, 525] on link "Finalizar Compra Segura $460.900,00" at bounding box center [853, 521] width 350 height 45
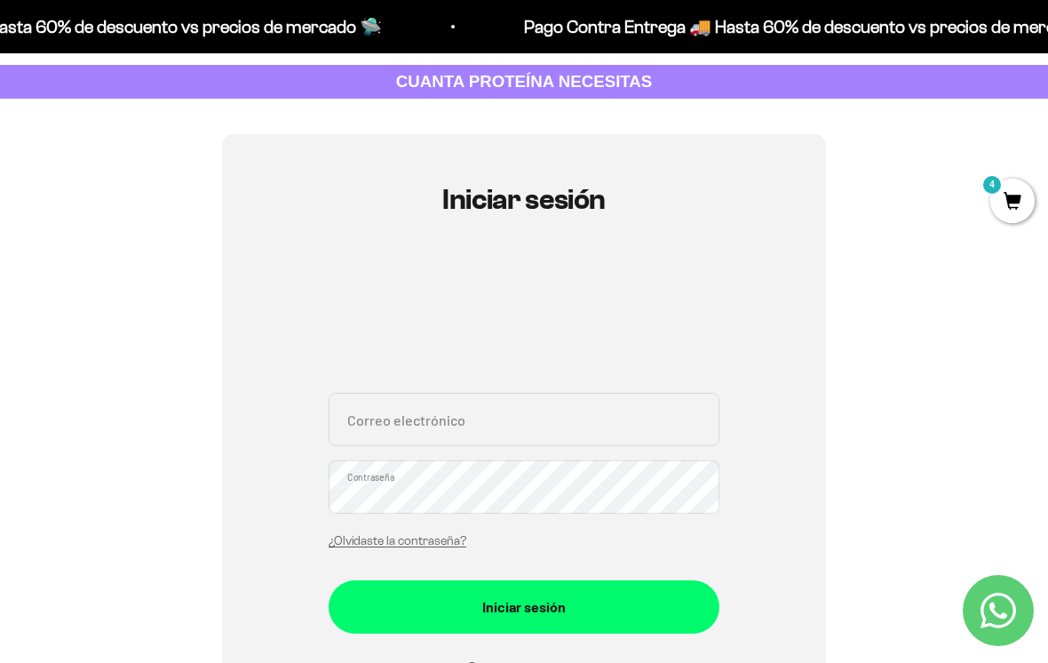
scroll to position [85, 0]
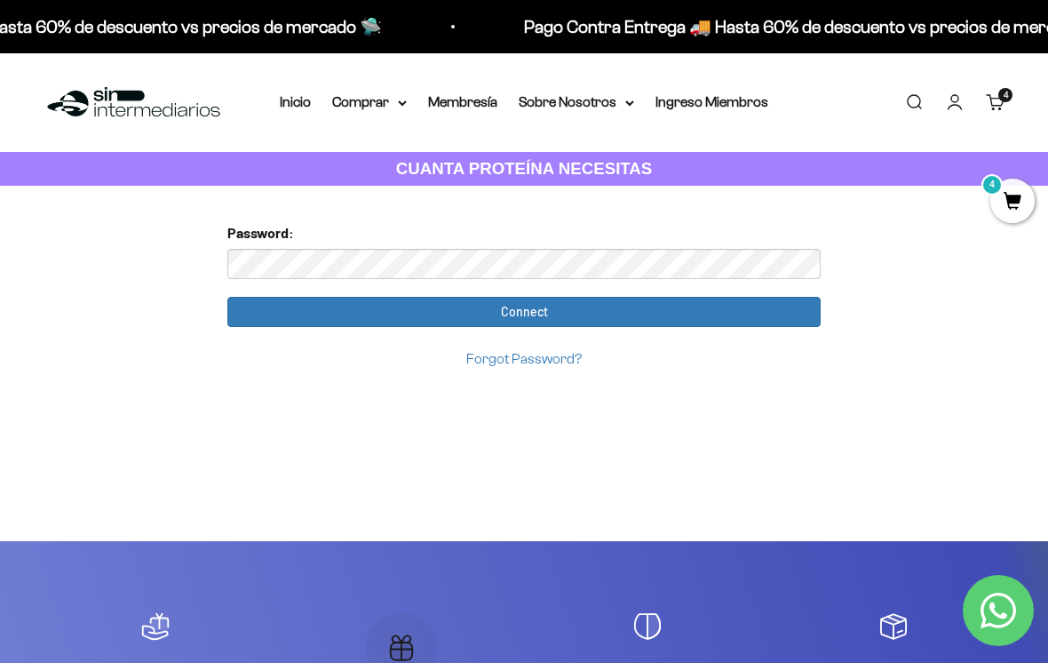
click at [531, 357] on link "Forgot Password?" at bounding box center [523, 358] width 115 height 15
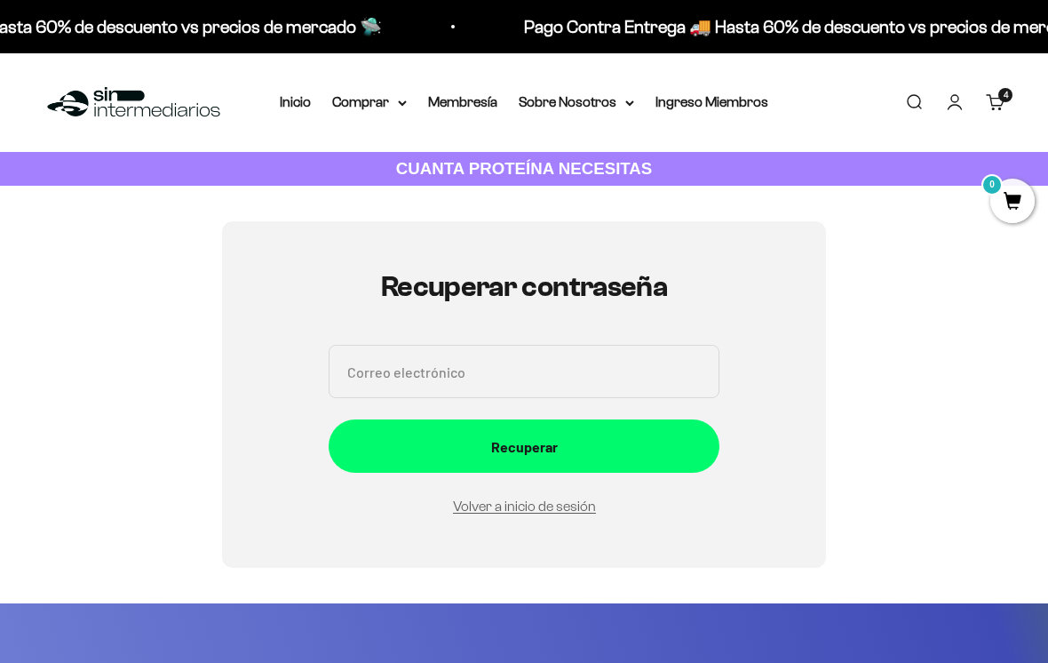
scroll to position [200, 0]
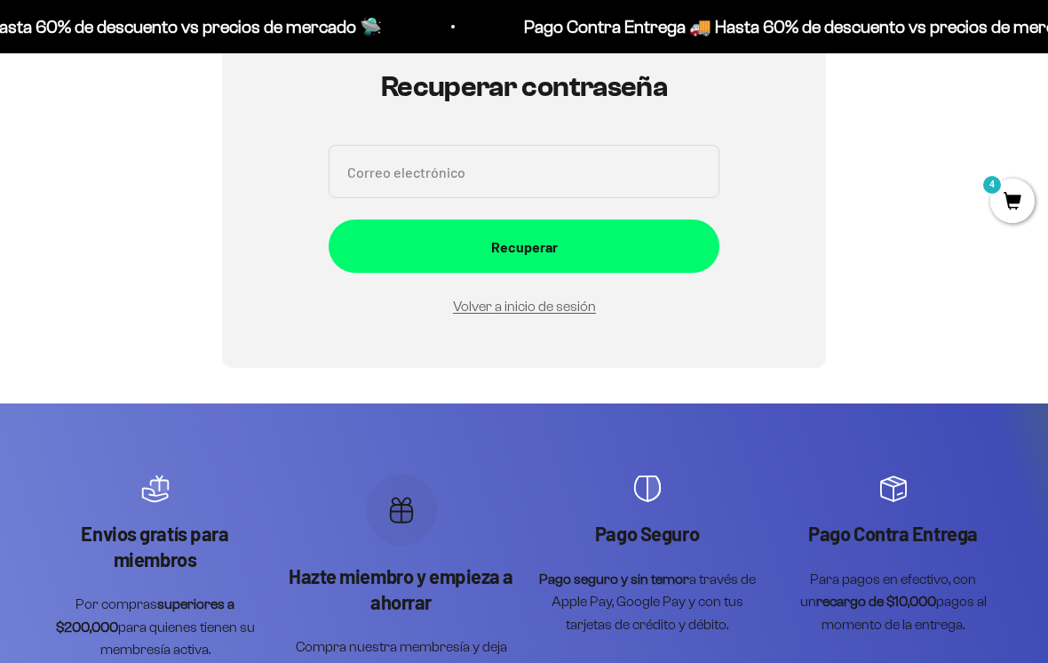
click at [592, 158] on input "Correo electrónico" at bounding box center [524, 171] width 391 height 53
type input "paolarubio.garcia@gmail.com"
click at [621, 256] on div "Recuperar" at bounding box center [524, 246] width 320 height 23
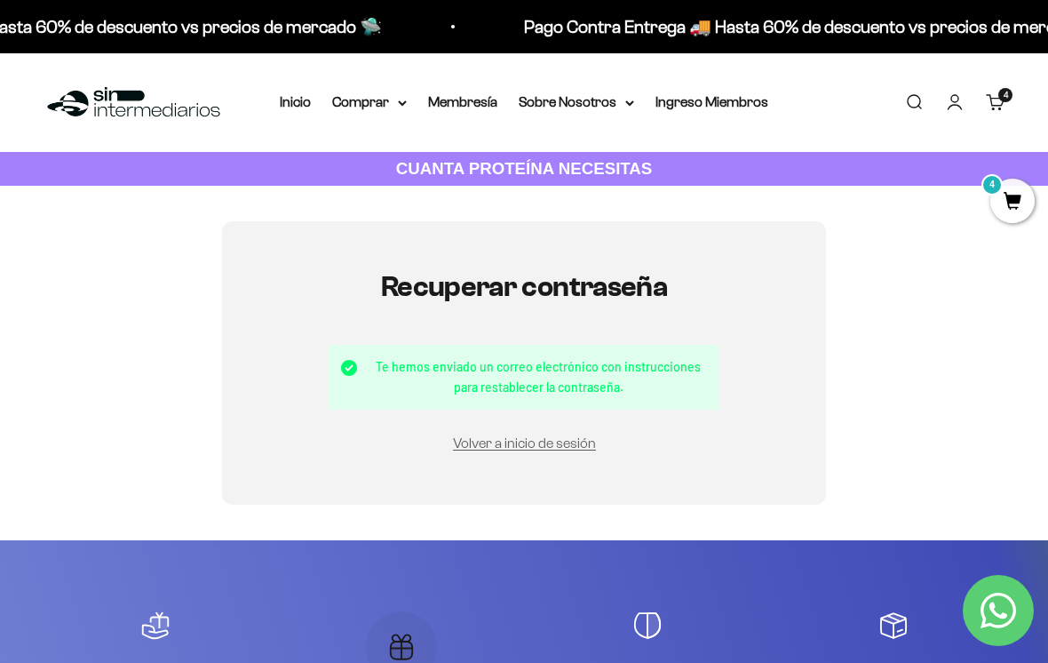
click at [563, 439] on link "Volver a inicio de sesión" at bounding box center [524, 442] width 143 height 15
